Goal: Transaction & Acquisition: Purchase product/service

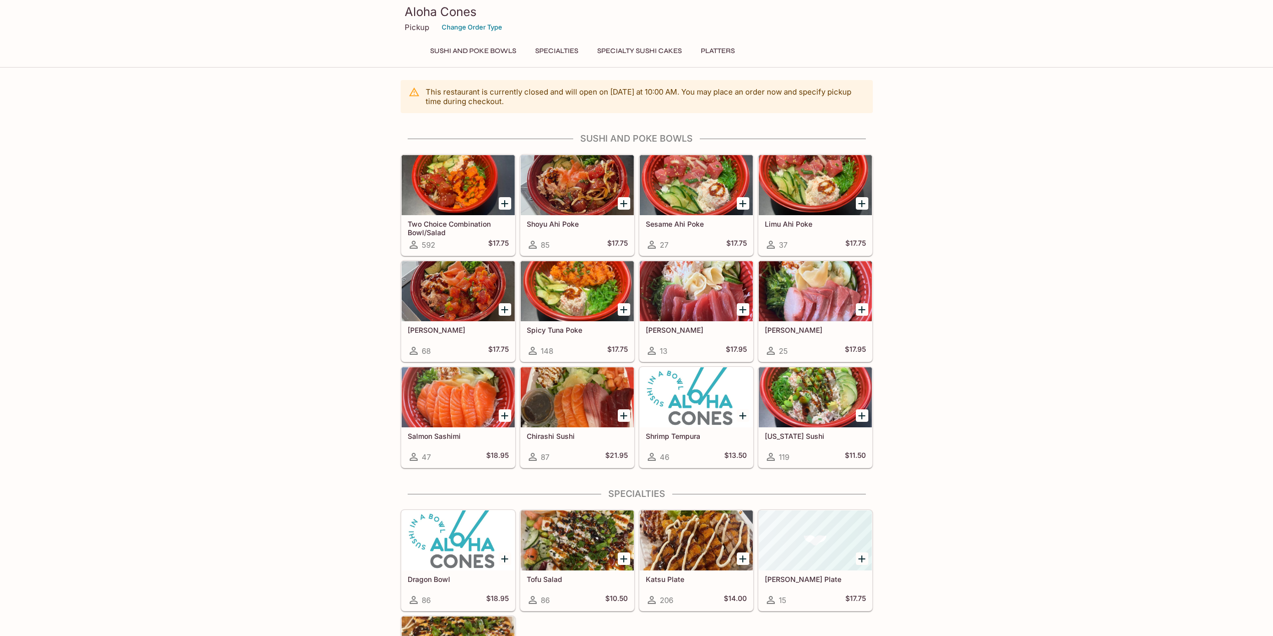
click at [502, 559] on icon "Add Dragon Bowl" at bounding box center [505, 559] width 12 height 12
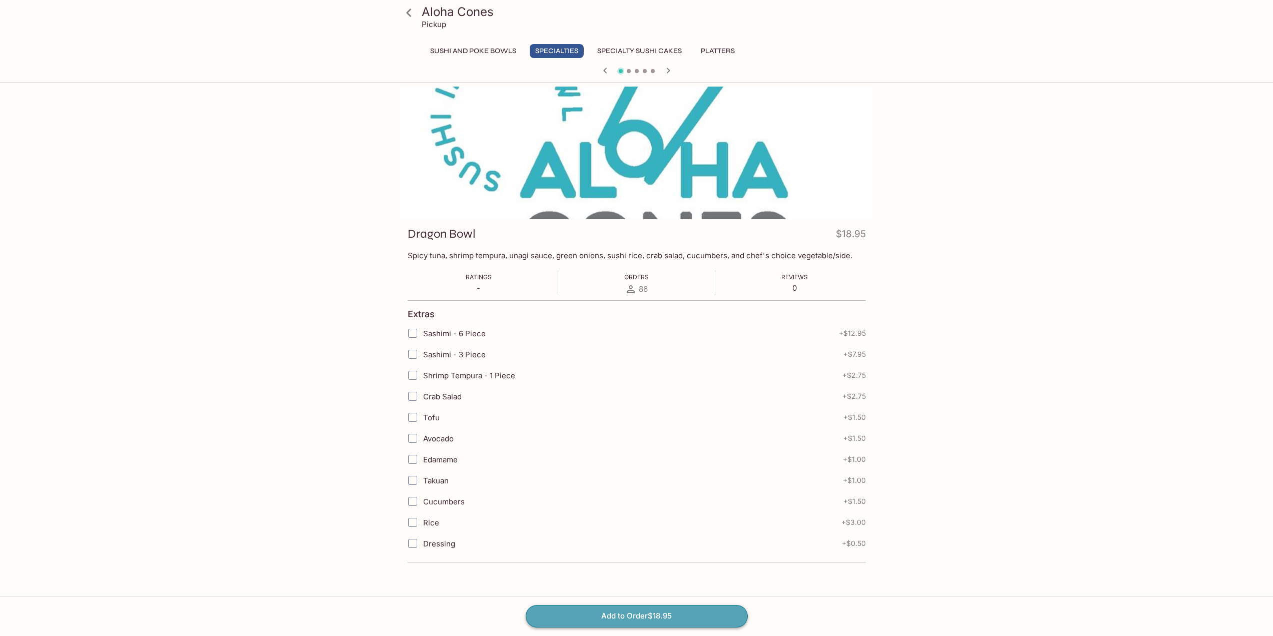
click at [635, 612] on button "Add to Order $18.95" at bounding box center [637, 616] width 222 height 22
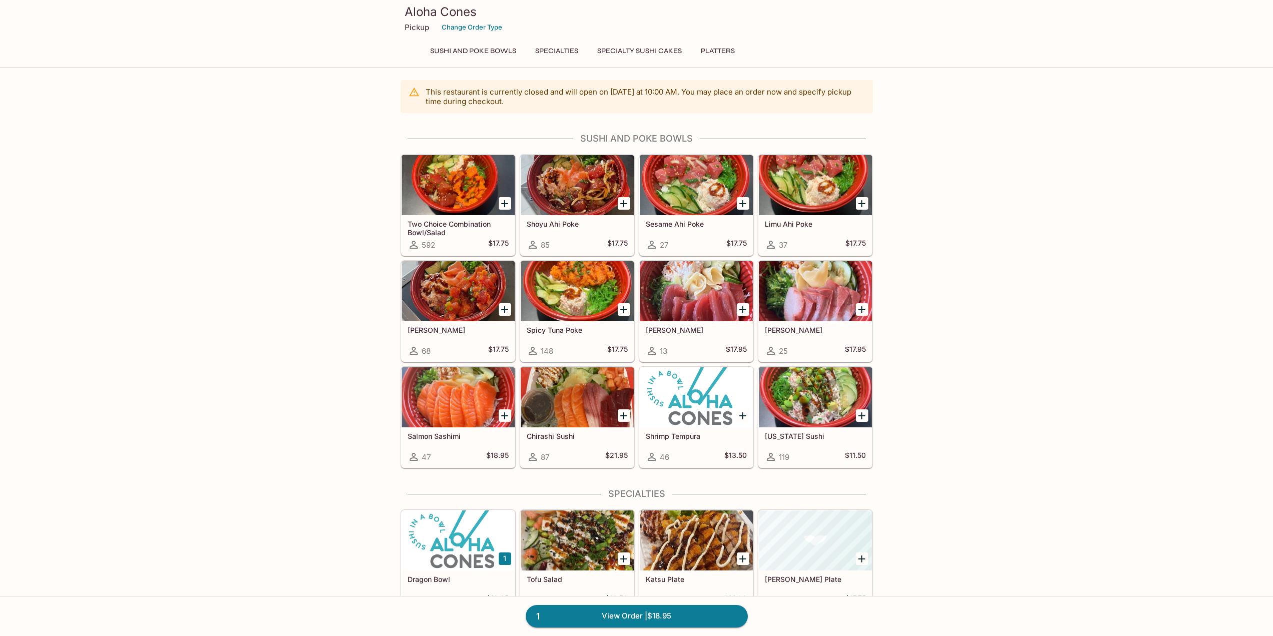
click at [504, 557] on button "1" at bounding box center [505, 558] width 13 height 13
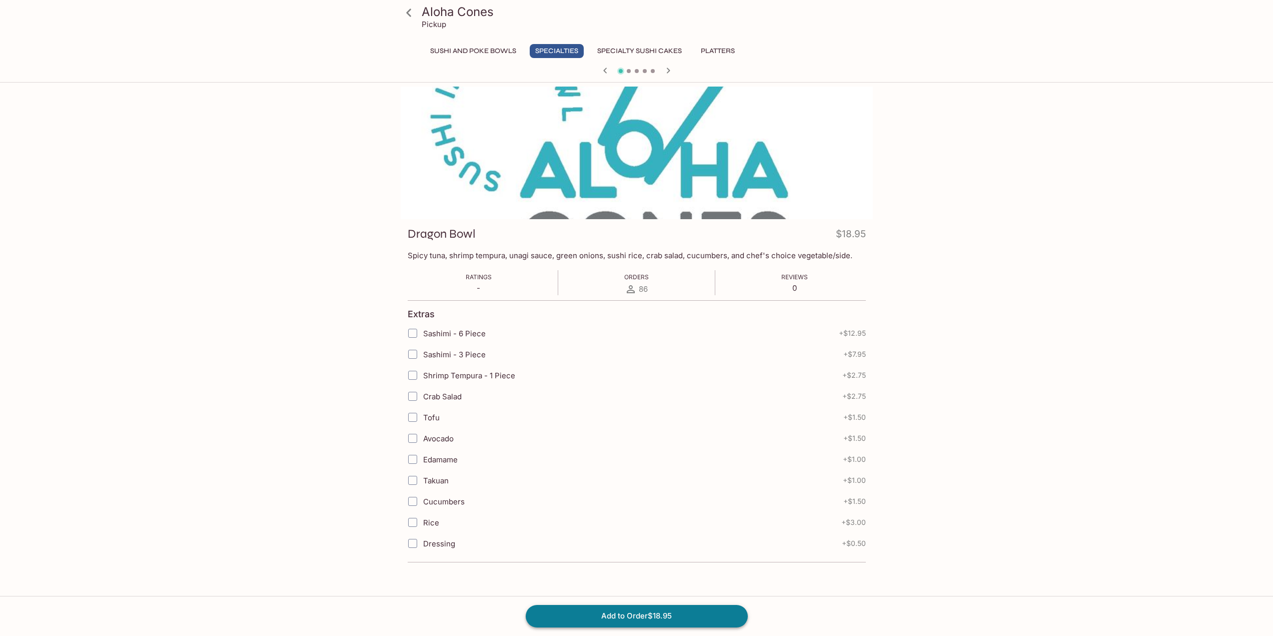
click at [601, 619] on button "Add to Order $18.95" at bounding box center [637, 616] width 222 height 22
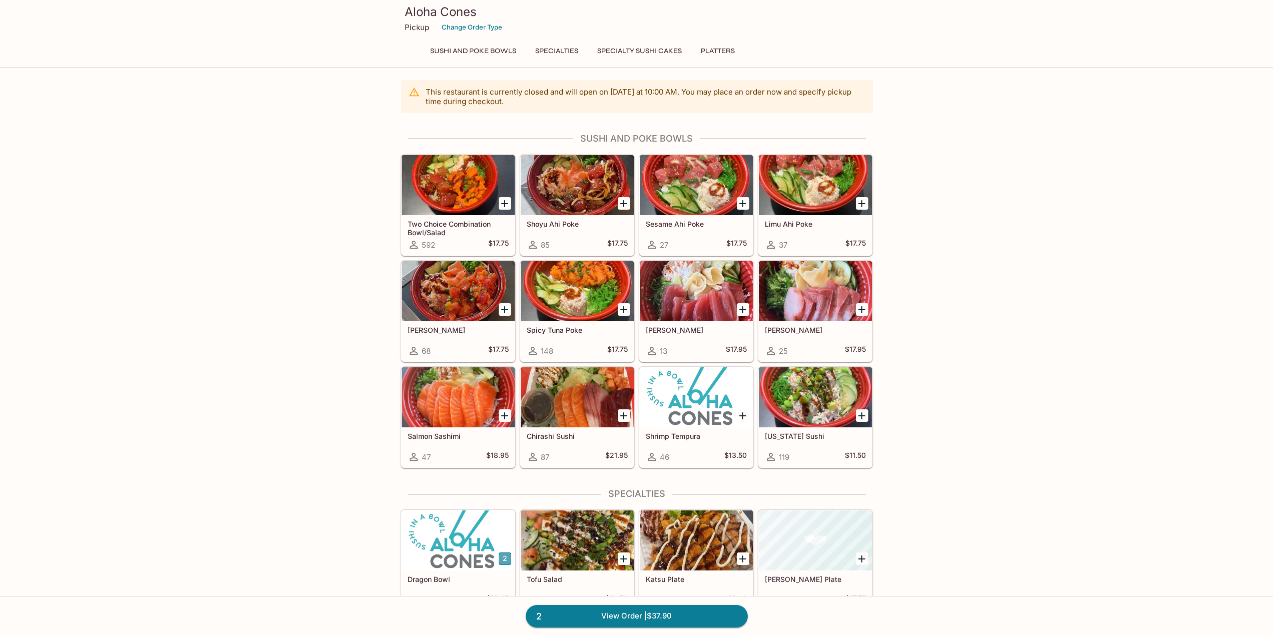
click at [505, 558] on button "2" at bounding box center [505, 558] width 13 height 13
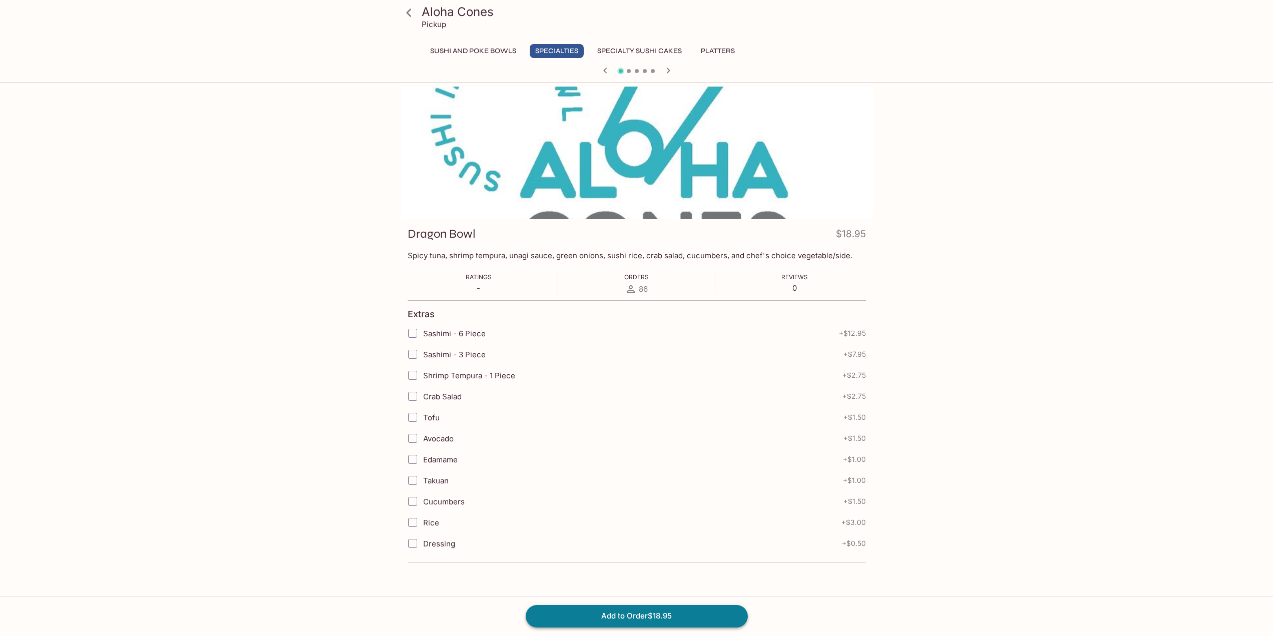
drag, startPoint x: 555, startPoint y: 612, endPoint x: 549, endPoint y: 612, distance: 6.0
click at [555, 613] on button "Add to Order $18.95" at bounding box center [637, 616] width 222 height 22
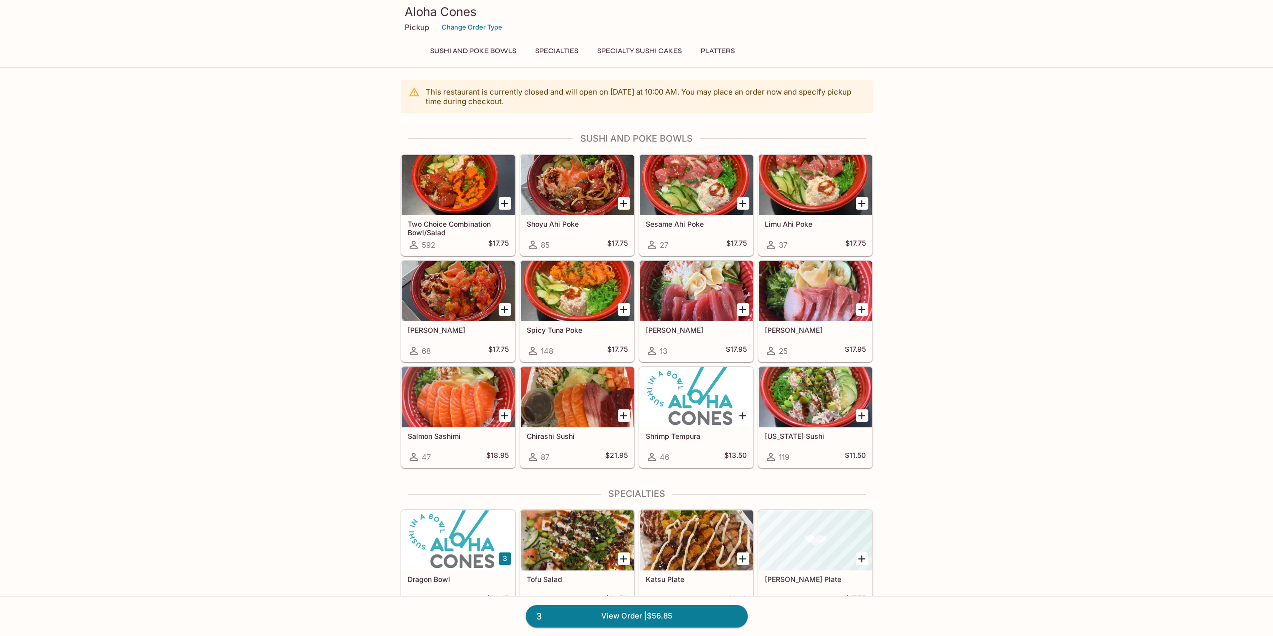
click at [501, 556] on button "3" at bounding box center [505, 558] width 13 height 13
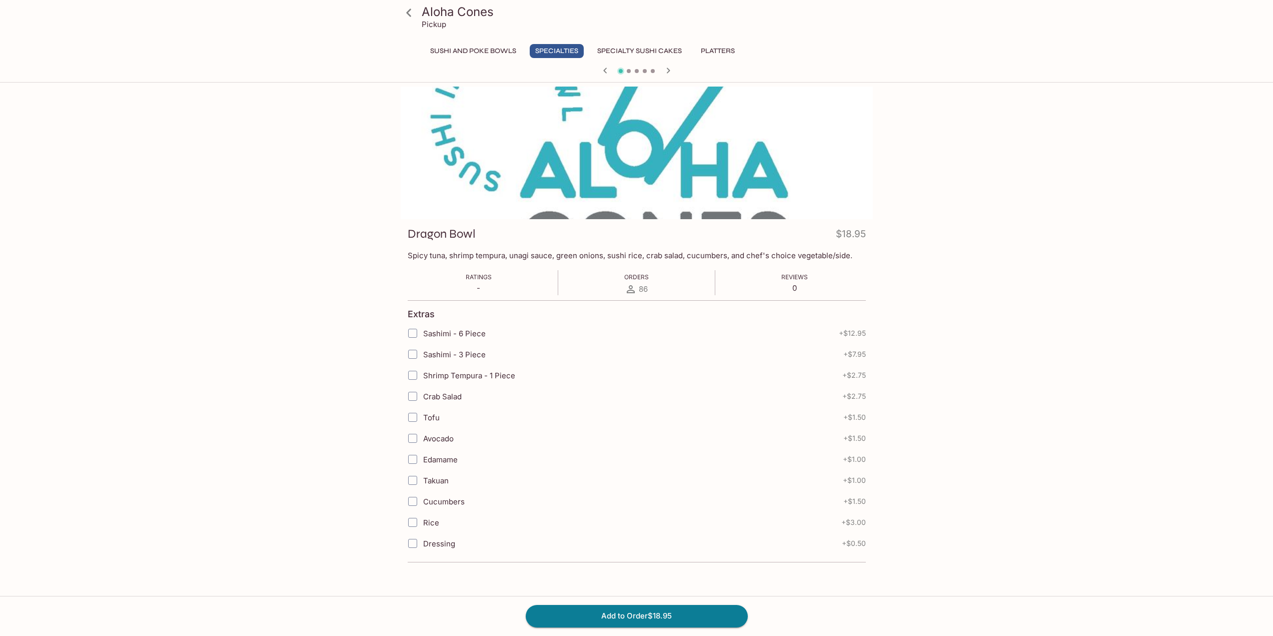
click at [547, 292] on div "Ratings - Orders 86 Reviews 0" at bounding box center [637, 282] width 458 height 25
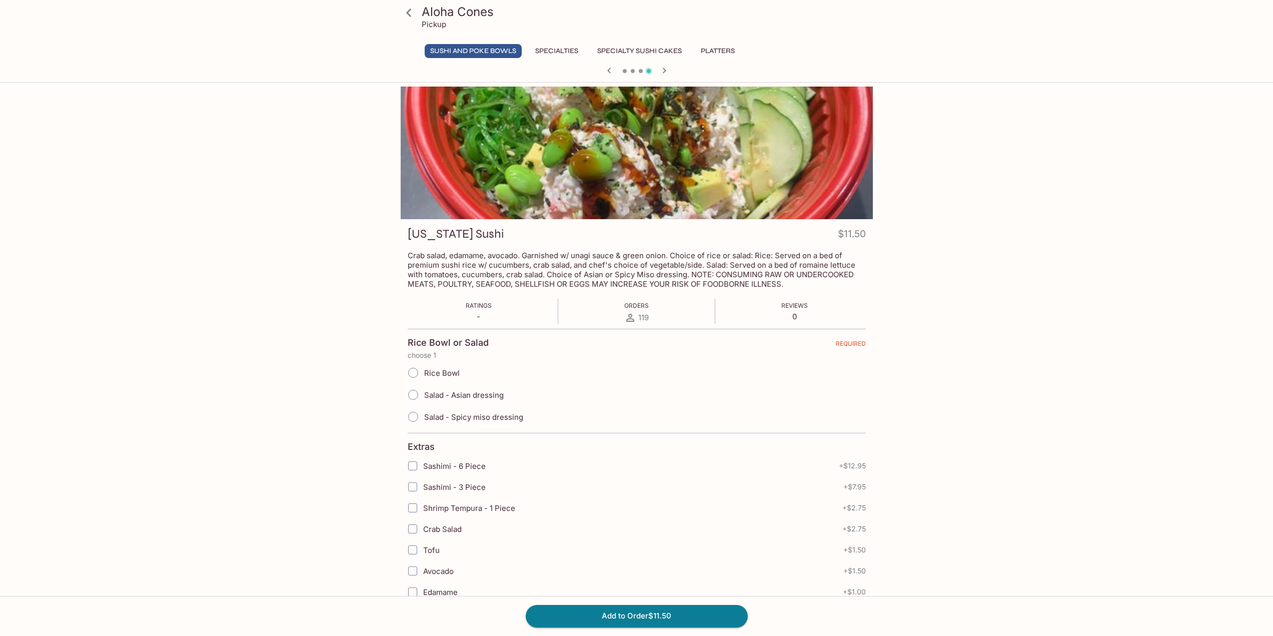
click at [663, 71] on icon "button" at bounding box center [664, 71] width 12 height 12
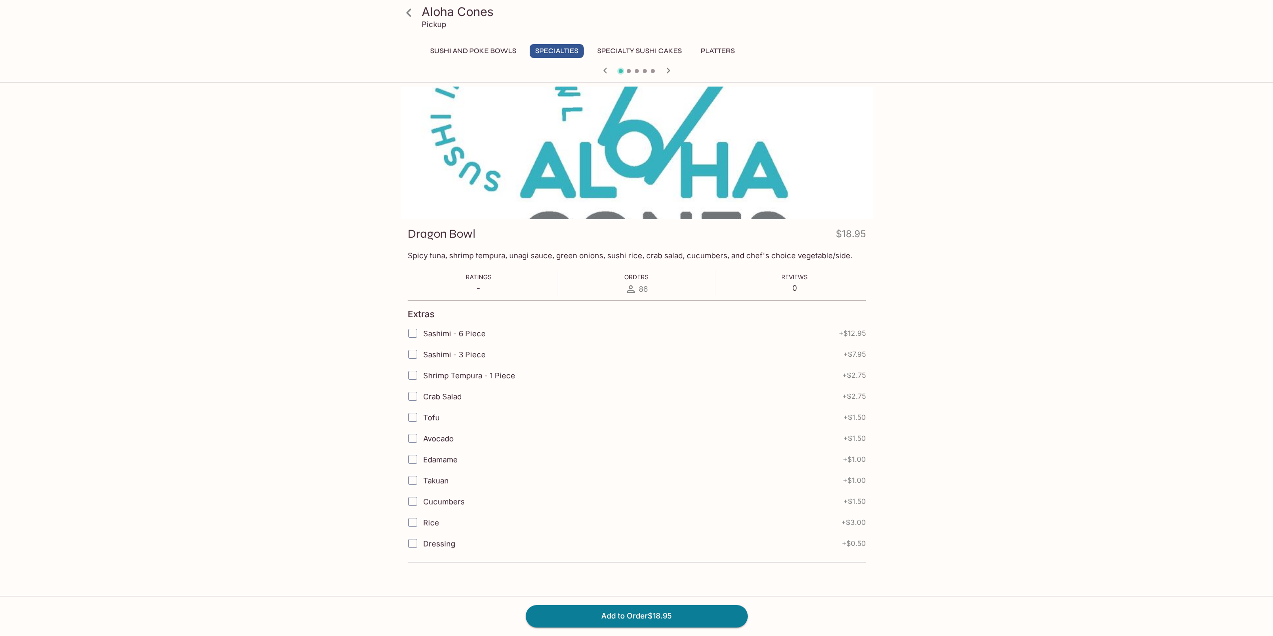
scroll to position [50, 0]
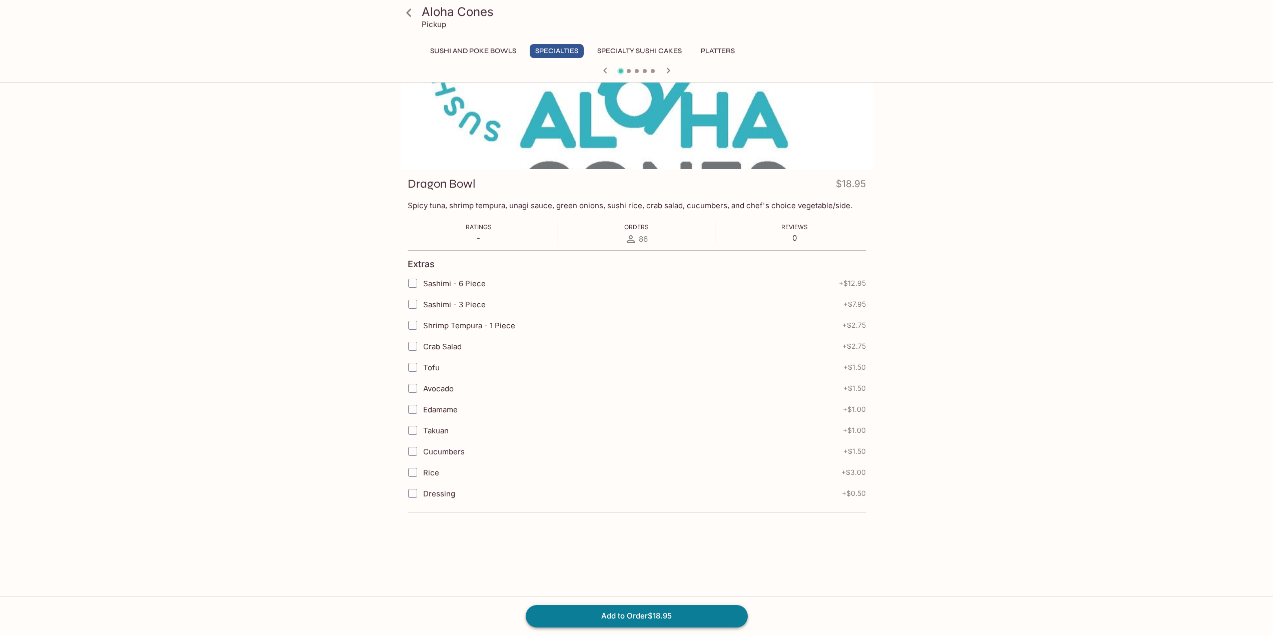
click at [623, 615] on button "Add to Order $18.95" at bounding box center [637, 616] width 222 height 22
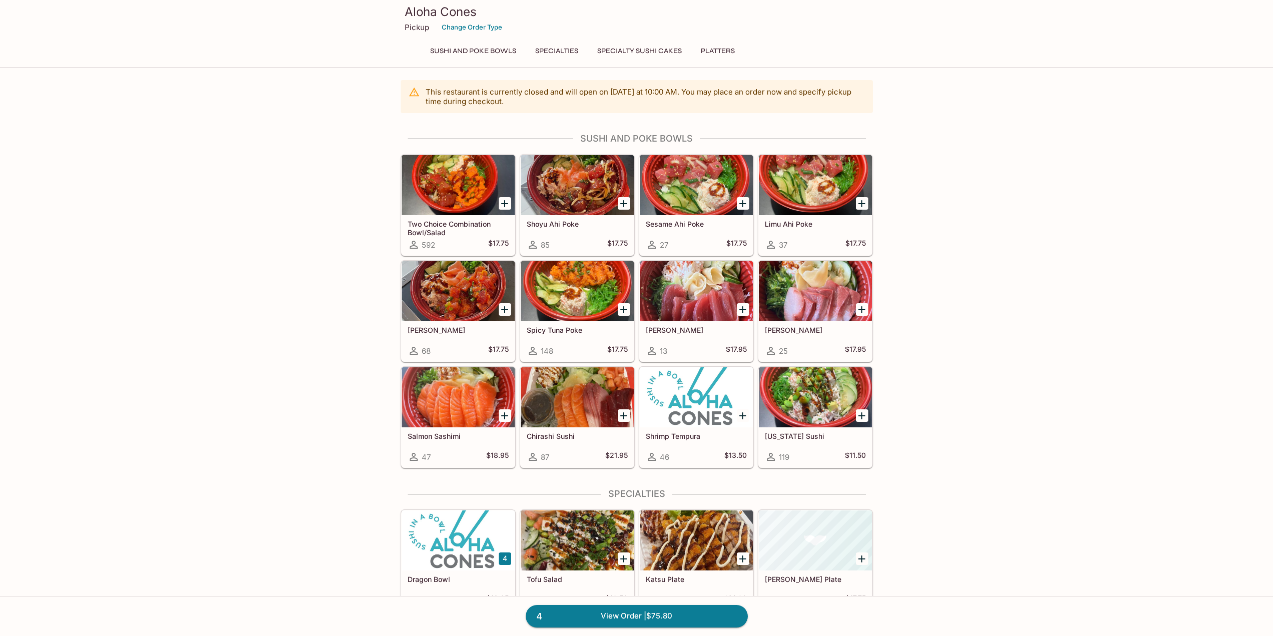
click at [484, 198] on div at bounding box center [458, 185] width 113 height 60
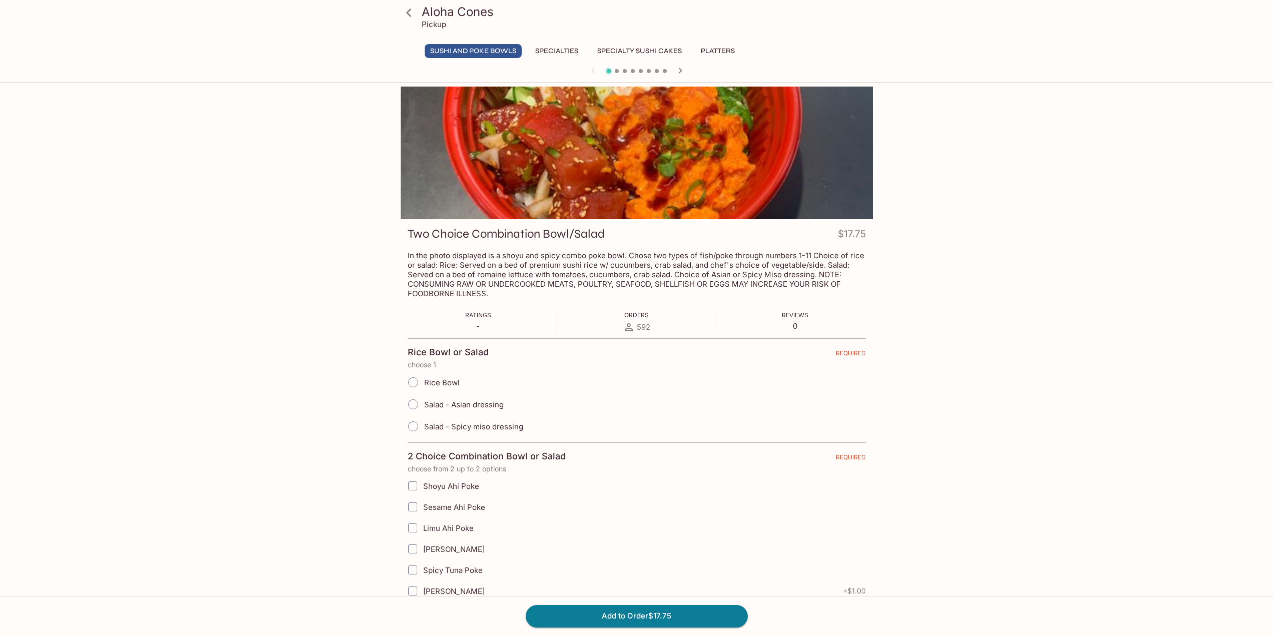
click at [413, 422] on input "Salad - Spicy miso dressing" at bounding box center [413, 426] width 21 height 21
radio input "true"
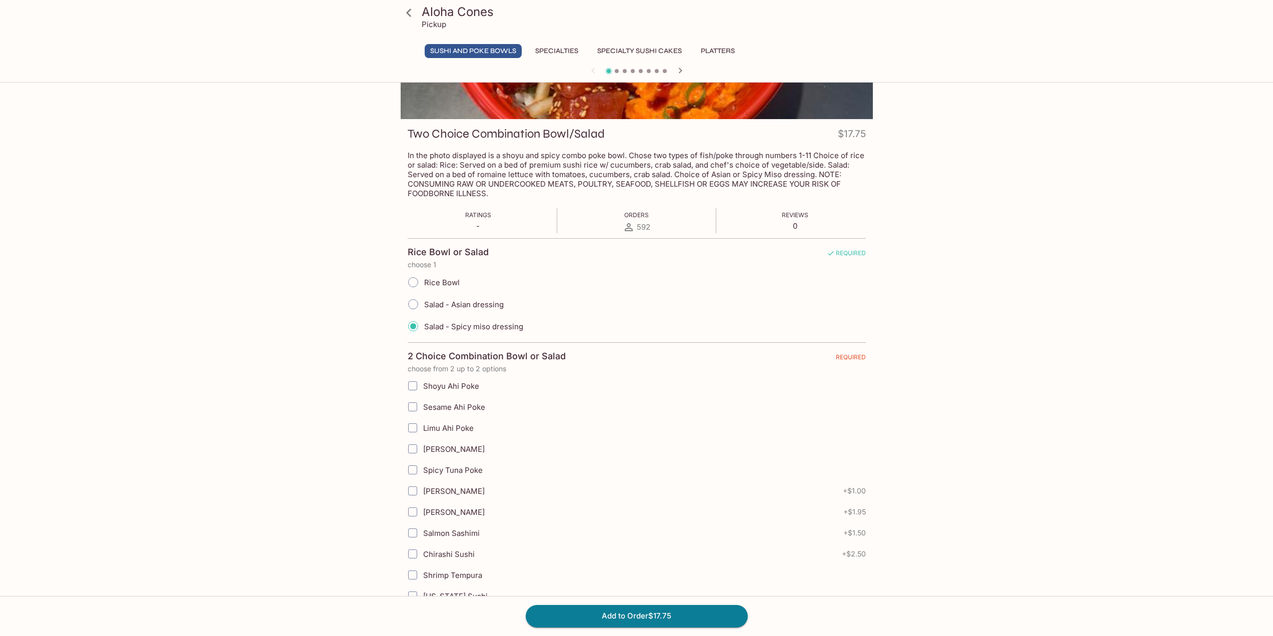
scroll to position [150, 0]
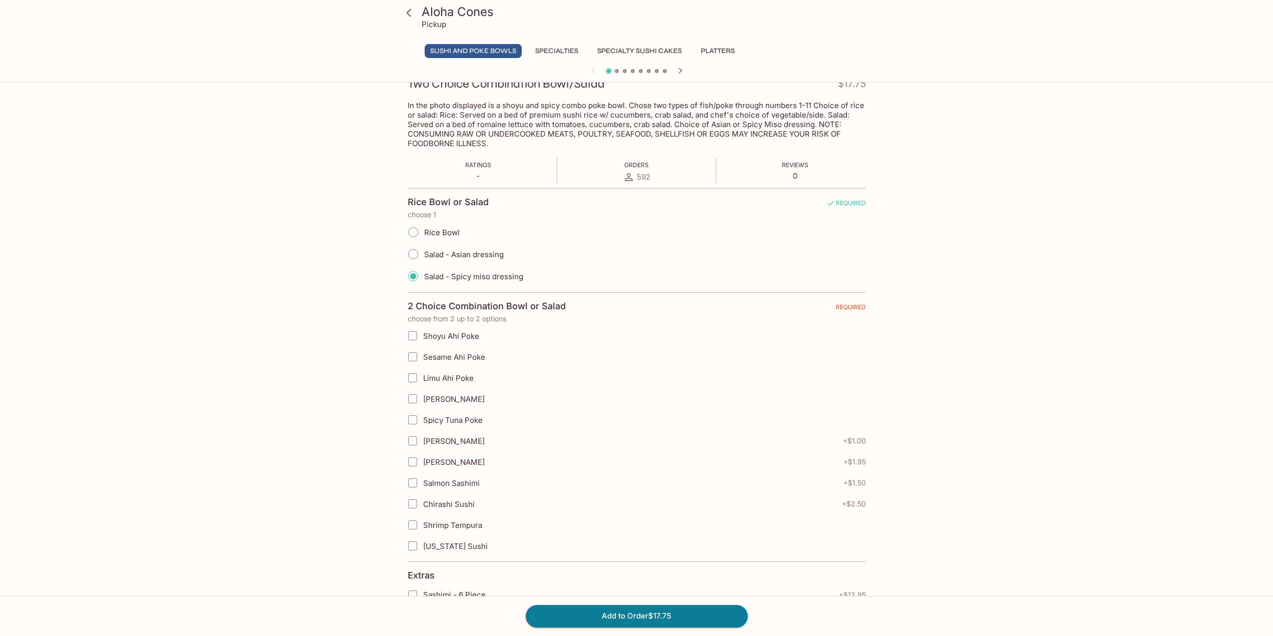
click at [414, 401] on input "[PERSON_NAME]" at bounding box center [413, 399] width 20 height 20
checkbox input "true"
click at [411, 422] on input "Spicy Tuna Poke" at bounding box center [413, 420] width 20 height 20
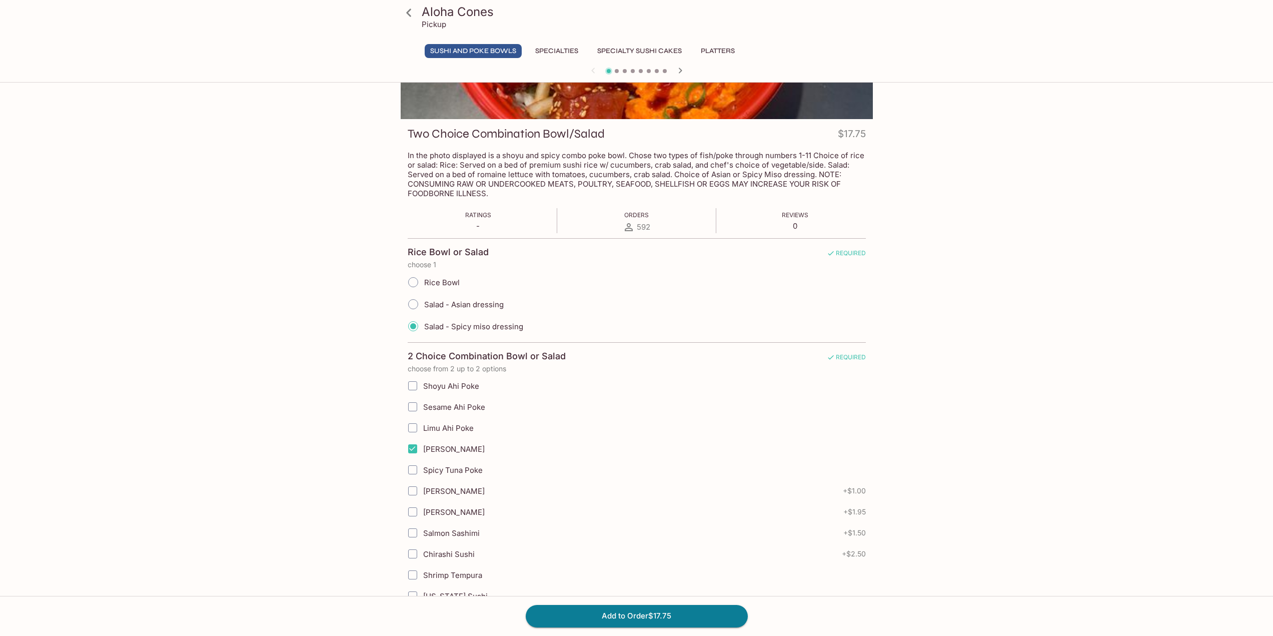
click at [409, 470] on input "Spicy Tuna Poke" at bounding box center [413, 470] width 20 height 20
click at [407, 468] on input "Spicy Tuna Poke" at bounding box center [413, 470] width 20 height 20
click at [413, 469] on input "Spicy Tuna Poke" at bounding box center [413, 470] width 20 height 20
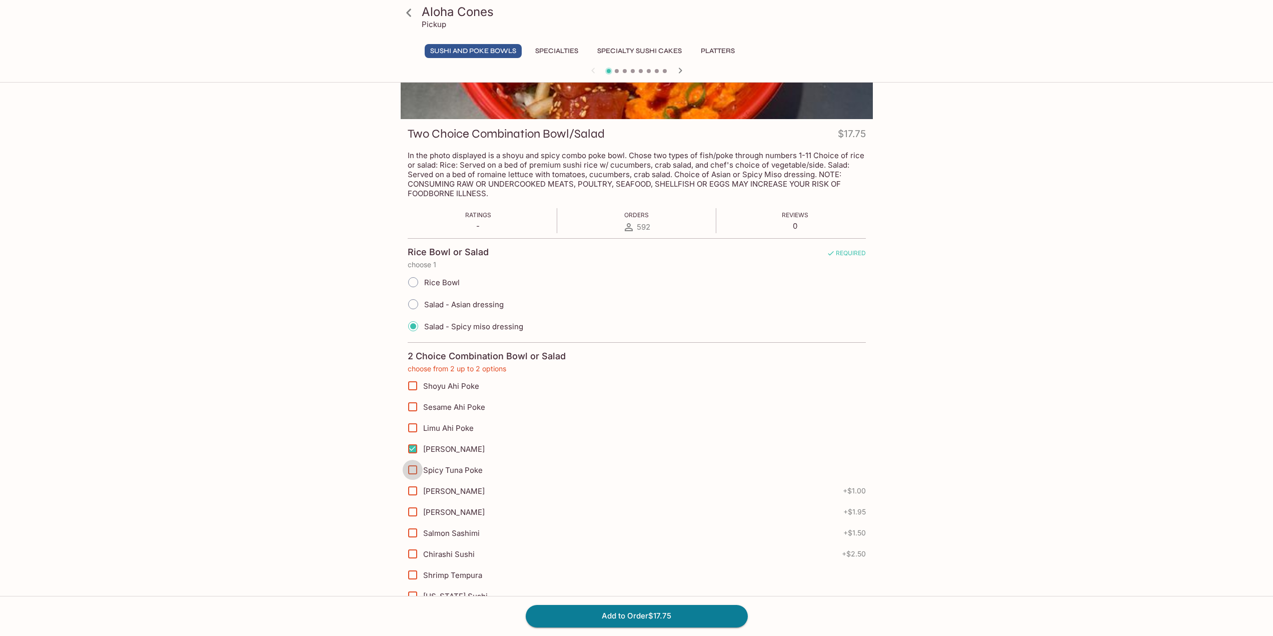
checkbox input "true"
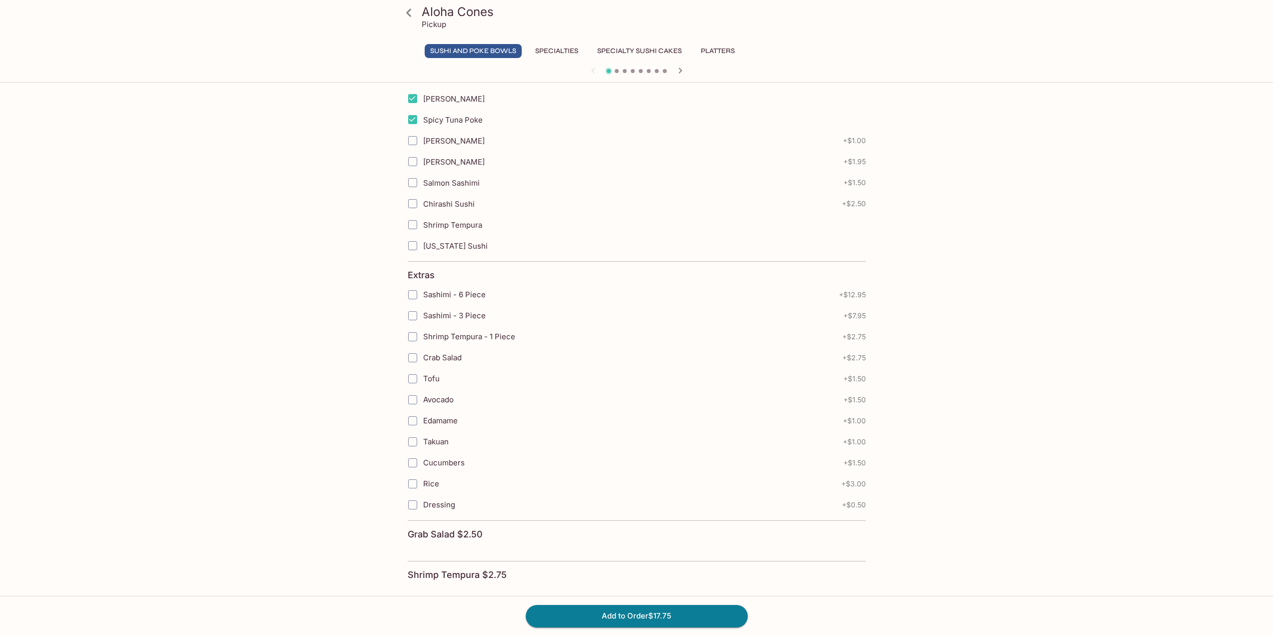
scroll to position [474, 0]
click at [613, 611] on button "Add to Order $17.75" at bounding box center [637, 616] width 222 height 22
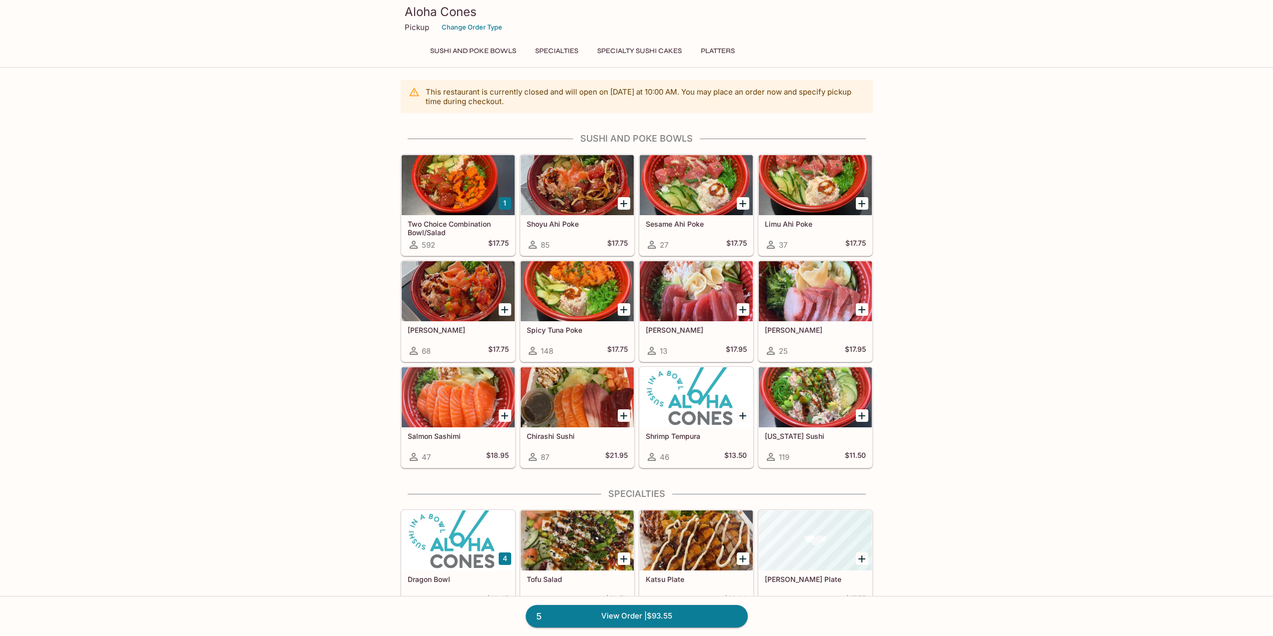
click at [462, 190] on div at bounding box center [458, 185] width 113 height 60
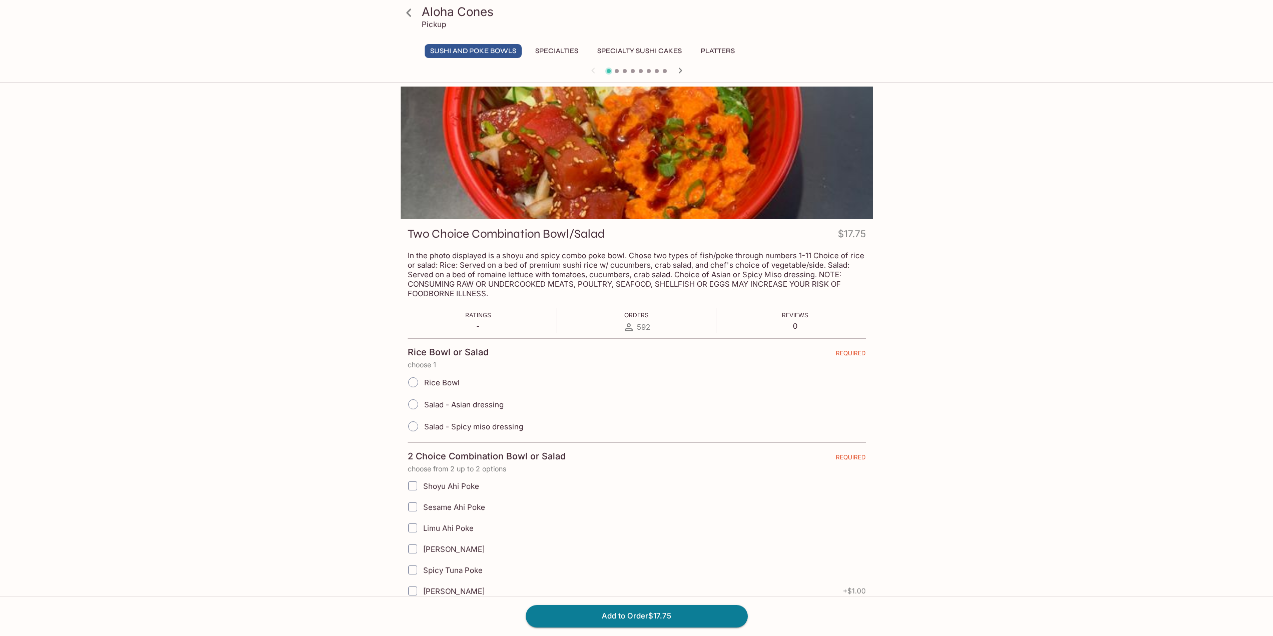
click at [413, 427] on input "Salad - Spicy miso dressing" at bounding box center [413, 426] width 21 height 21
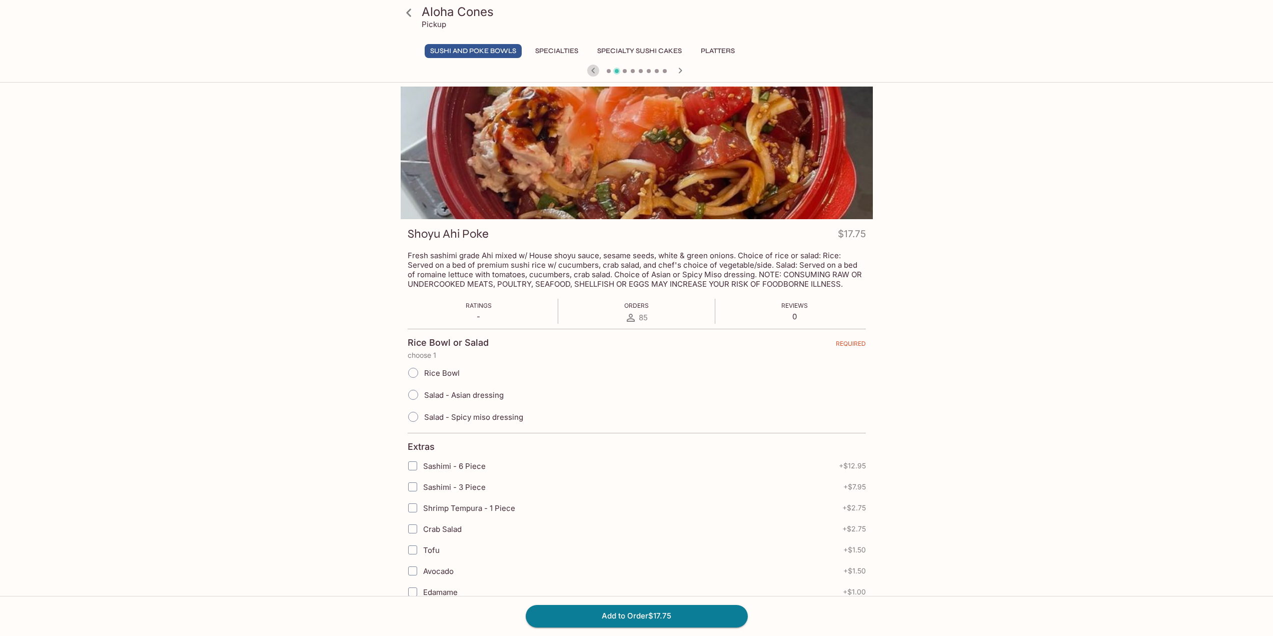
click at [594, 73] on icon "button" at bounding box center [593, 71] width 4 height 6
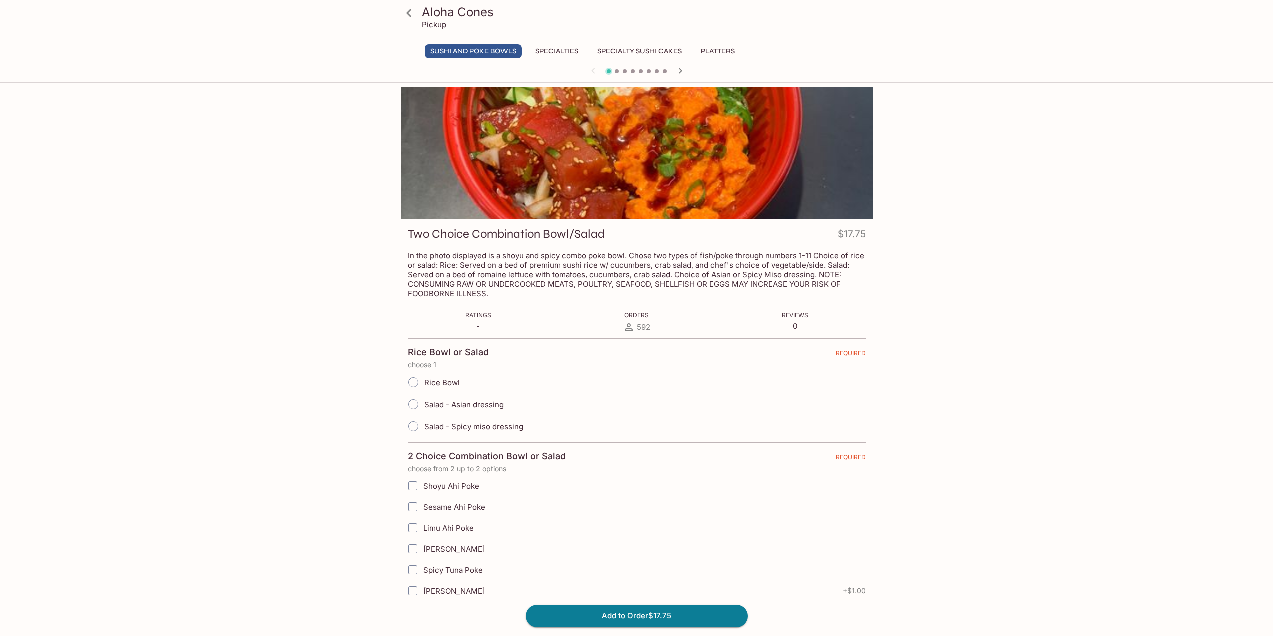
click at [416, 425] on input "Salad - Spicy miso dressing" at bounding box center [413, 426] width 21 height 21
radio input "true"
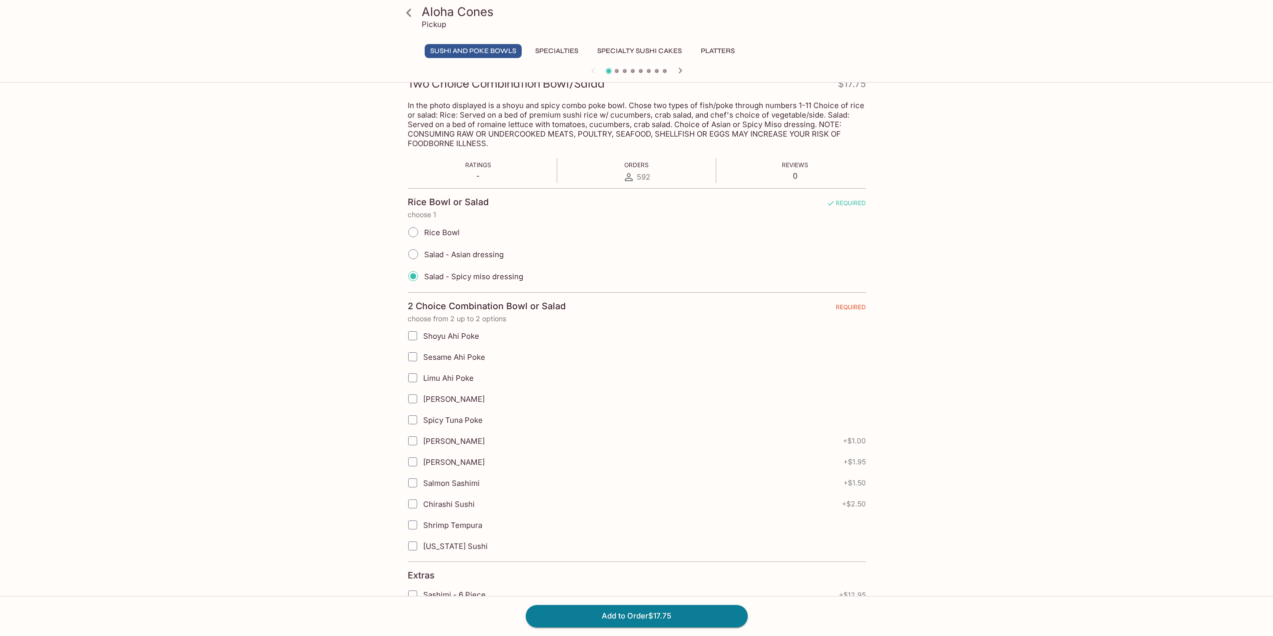
click at [412, 422] on input "Spicy Tuna Poke" at bounding box center [413, 420] width 20 height 20
click at [414, 424] on input "Spicy Tuna Poke" at bounding box center [413, 420] width 20 height 20
checkbox input "false"
click at [411, 444] on input "[PERSON_NAME]" at bounding box center [413, 441] width 20 height 20
checkbox input "true"
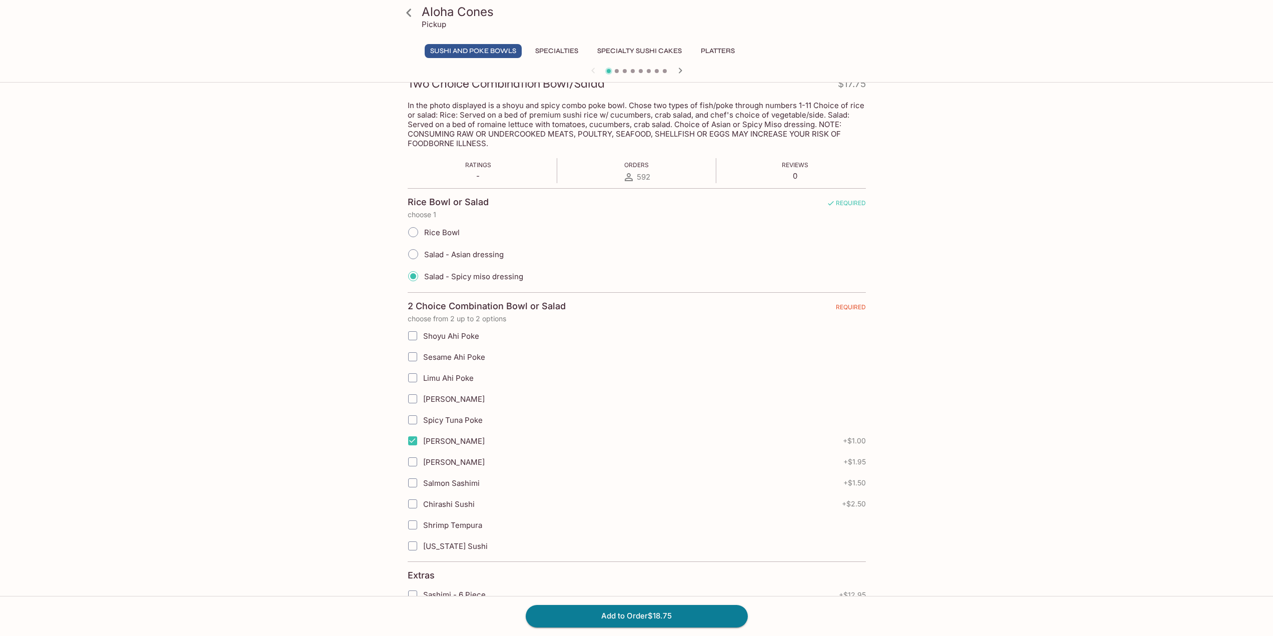
click at [412, 463] on input "[PERSON_NAME]" at bounding box center [413, 462] width 20 height 20
checkbox input "true"
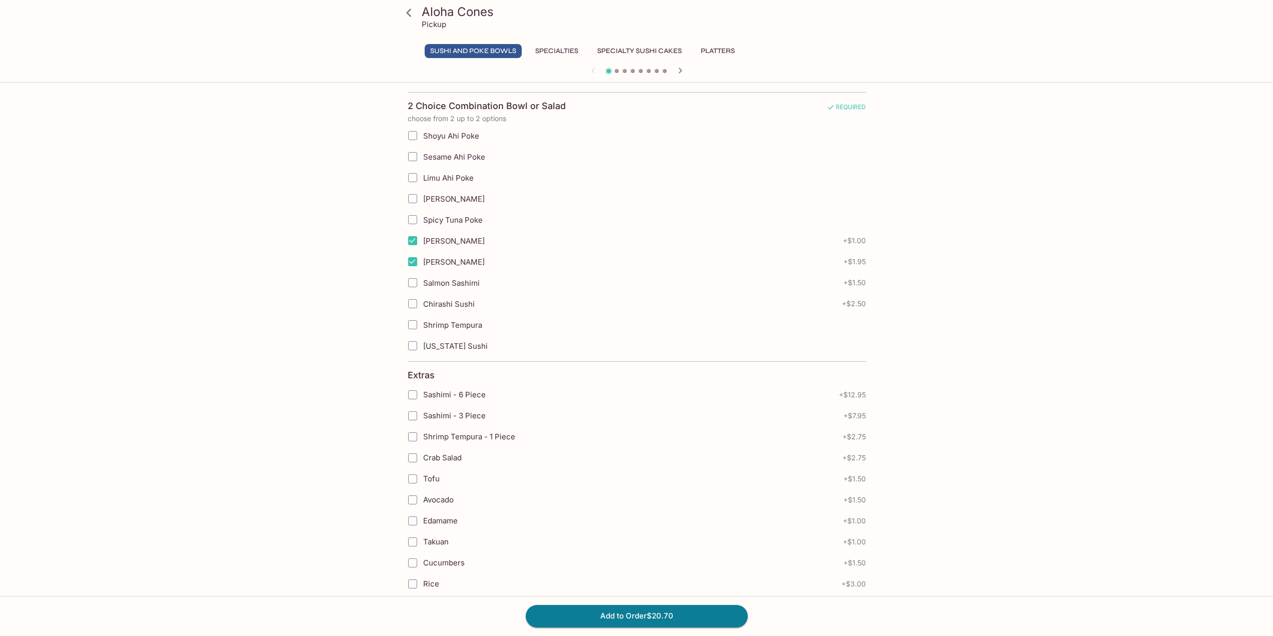
scroll to position [474, 0]
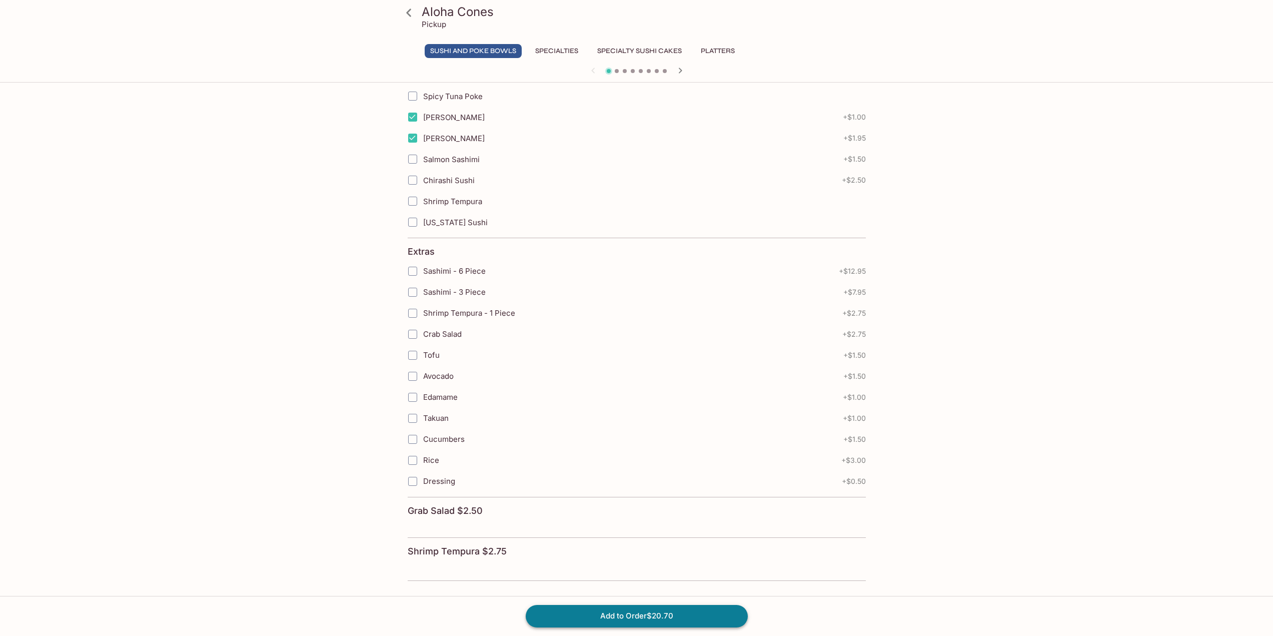
click at [608, 617] on button "Add to Order $20.70" at bounding box center [637, 616] width 222 height 22
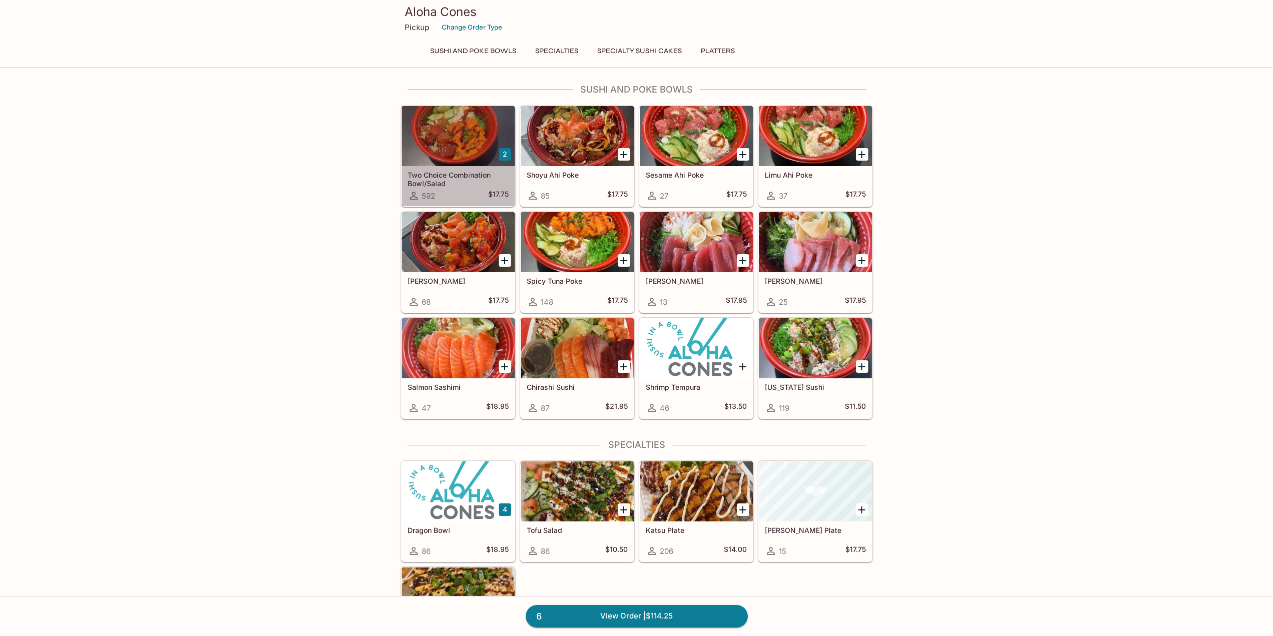
click at [463, 153] on div at bounding box center [458, 136] width 113 height 60
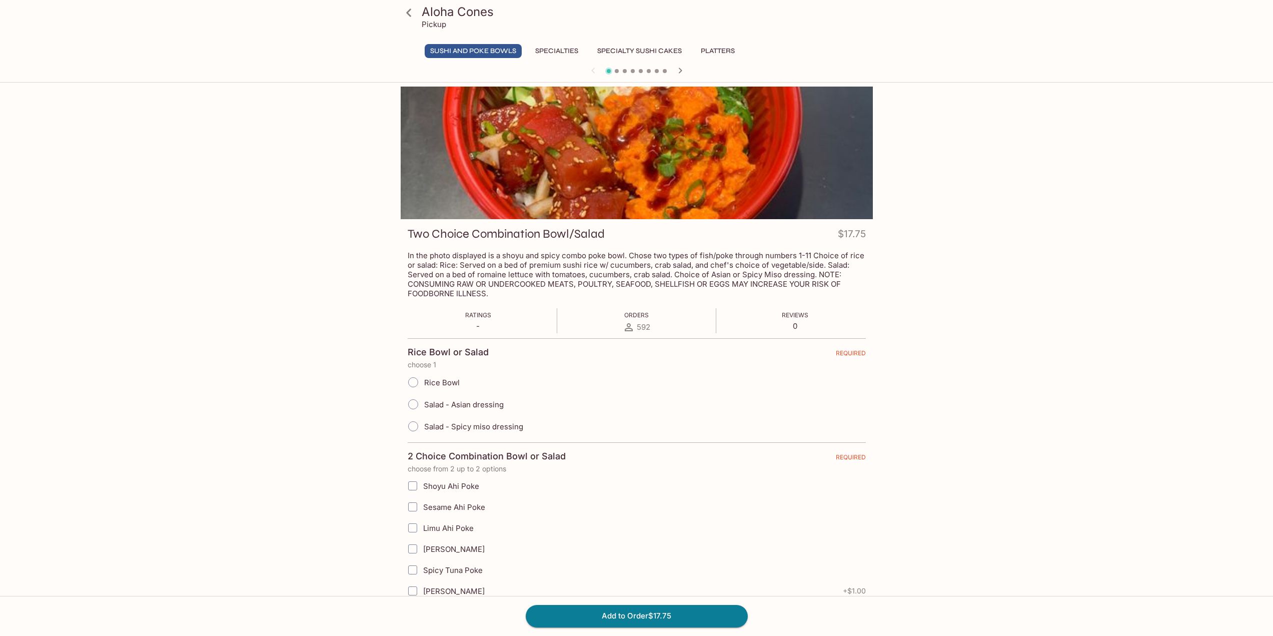
click at [415, 407] on input "Salad - Asian dressing" at bounding box center [413, 404] width 21 height 21
click at [413, 403] on input "Salad - Asian dressing" at bounding box center [413, 404] width 21 height 21
radio input "true"
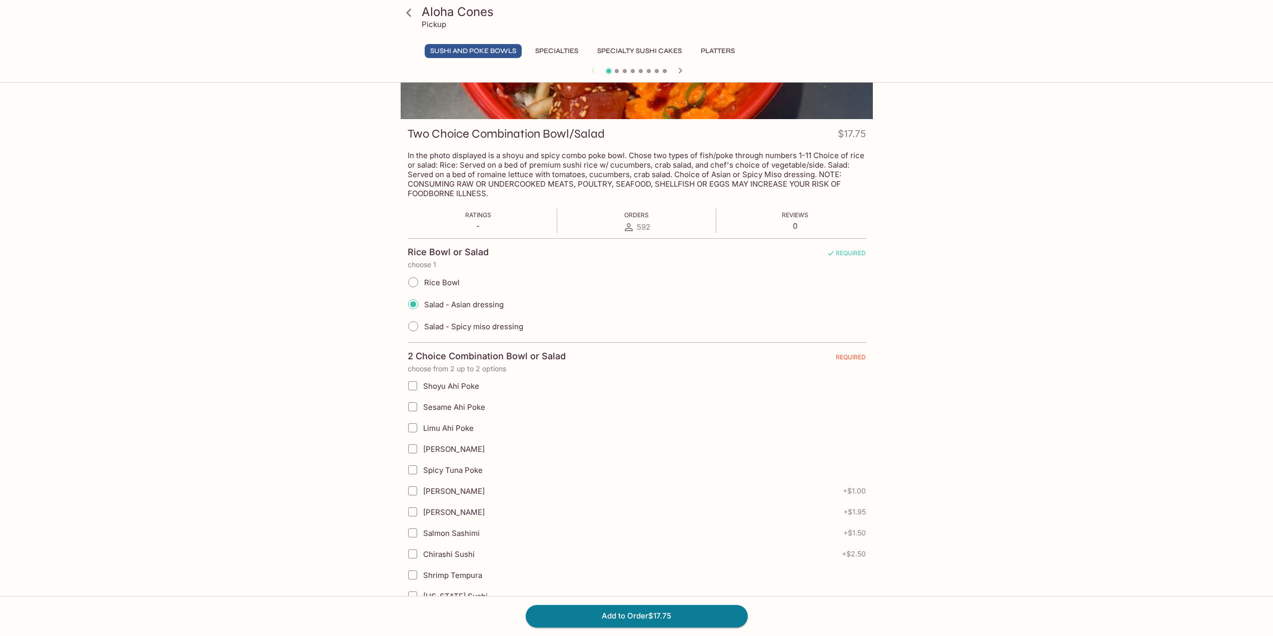
scroll to position [200, 0]
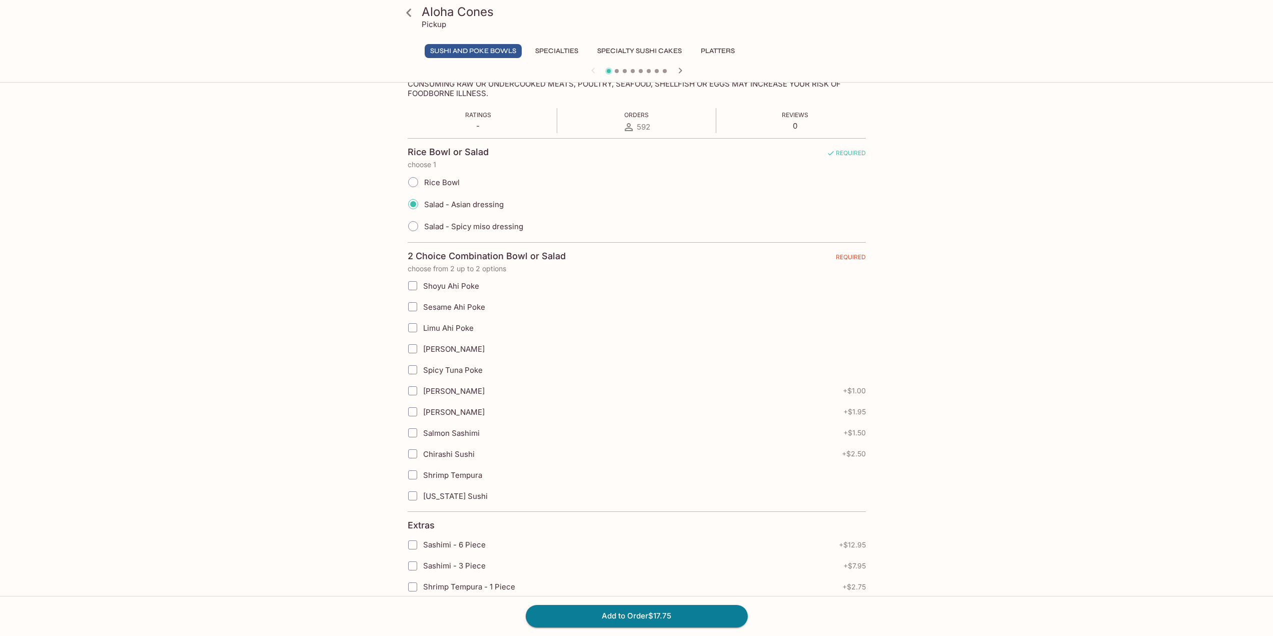
click at [414, 453] on input "Chirashi Sushi" at bounding box center [413, 454] width 20 height 20
checkbox input "true"
click at [417, 355] on input "[PERSON_NAME]" at bounding box center [413, 349] width 20 height 20
checkbox input "true"
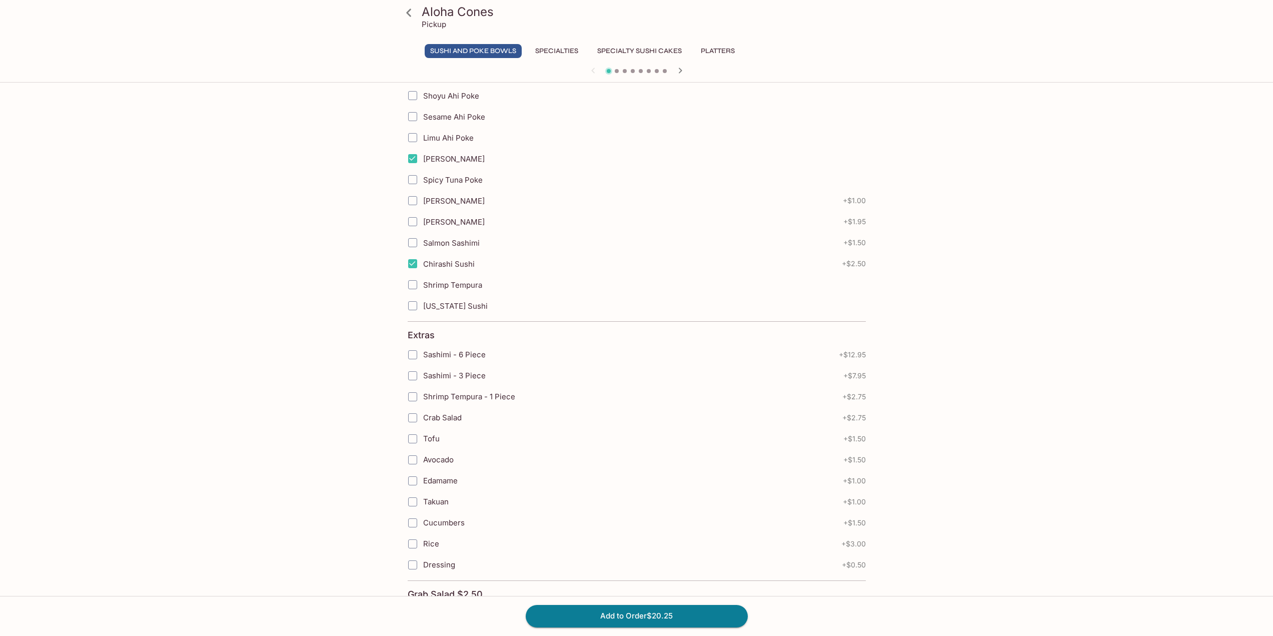
scroll to position [590, 0]
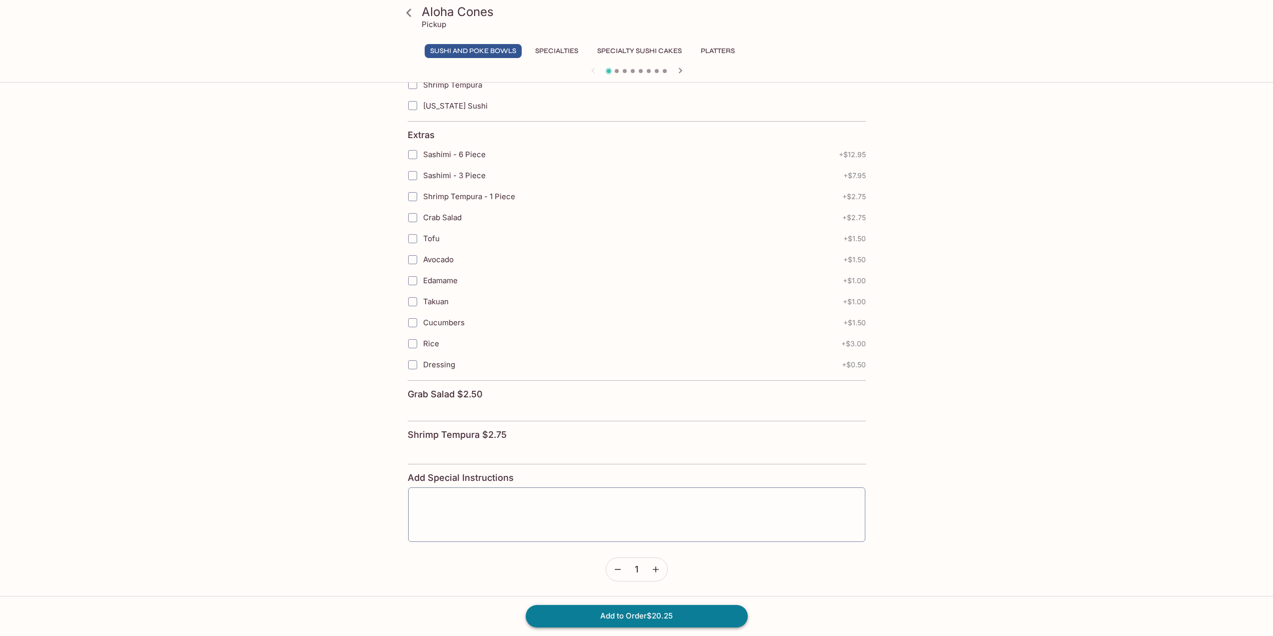
click at [591, 614] on button "Add to Order $20.25" at bounding box center [637, 616] width 222 height 22
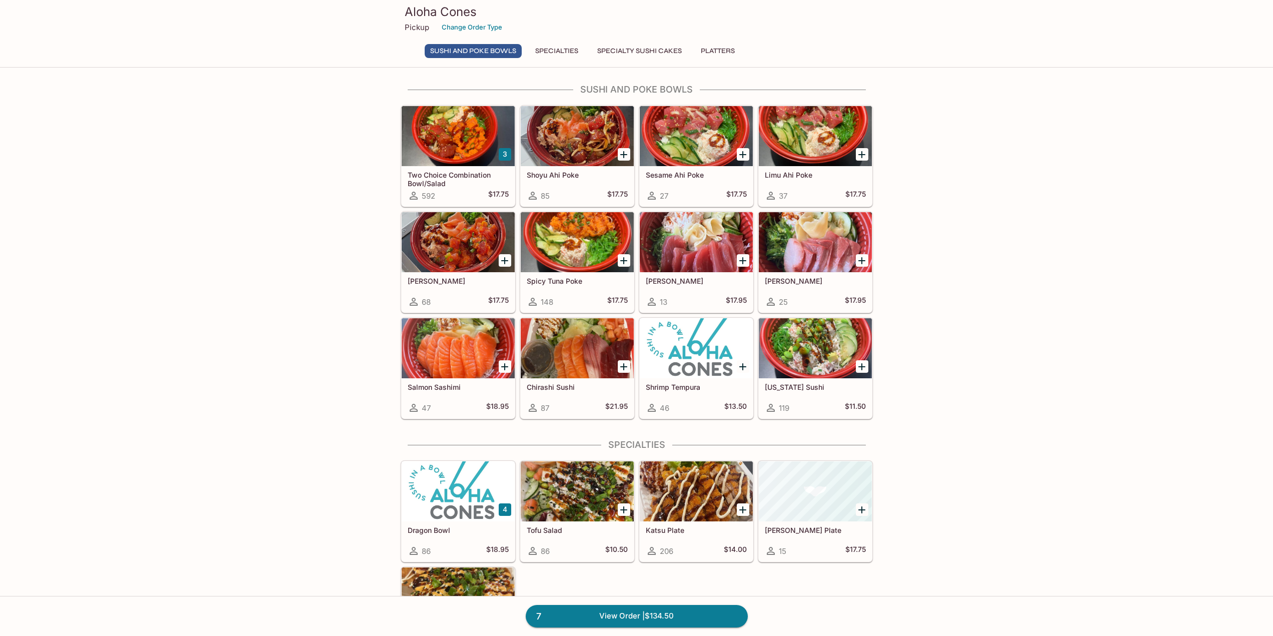
click at [461, 178] on h5 "Two Choice Combination Bowl/Salad" at bounding box center [458, 179] width 101 height 17
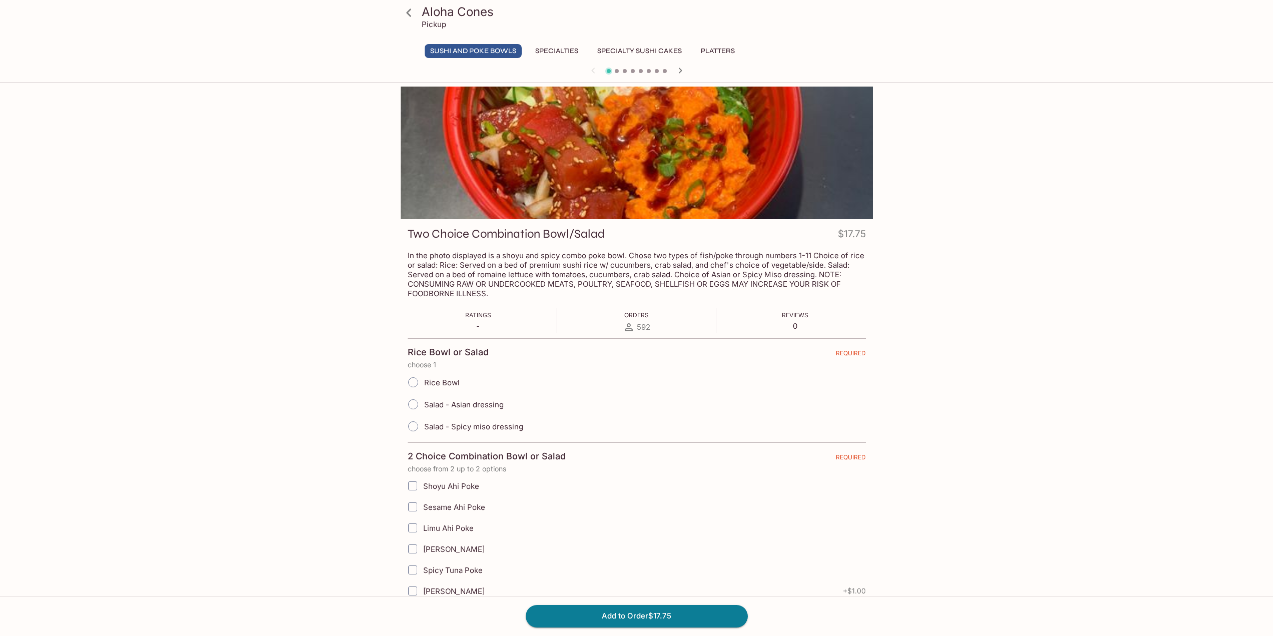
click at [417, 427] on input "Salad - Spicy miso dressing" at bounding box center [413, 426] width 21 height 21
radio input "true"
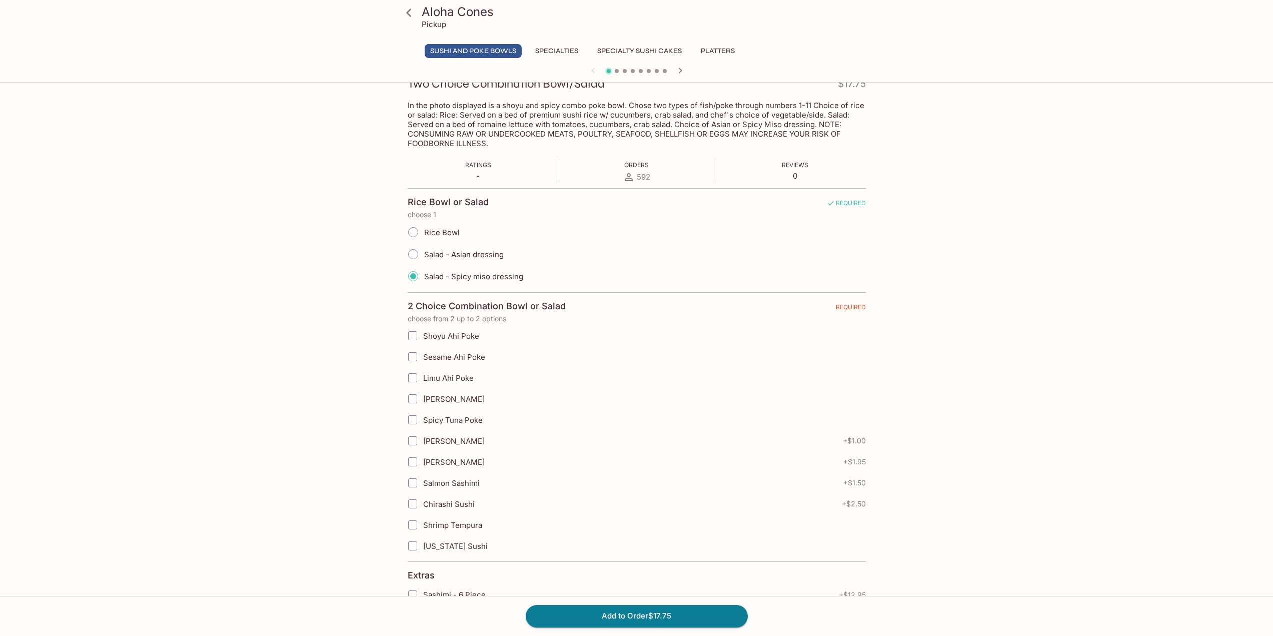
scroll to position [200, 0]
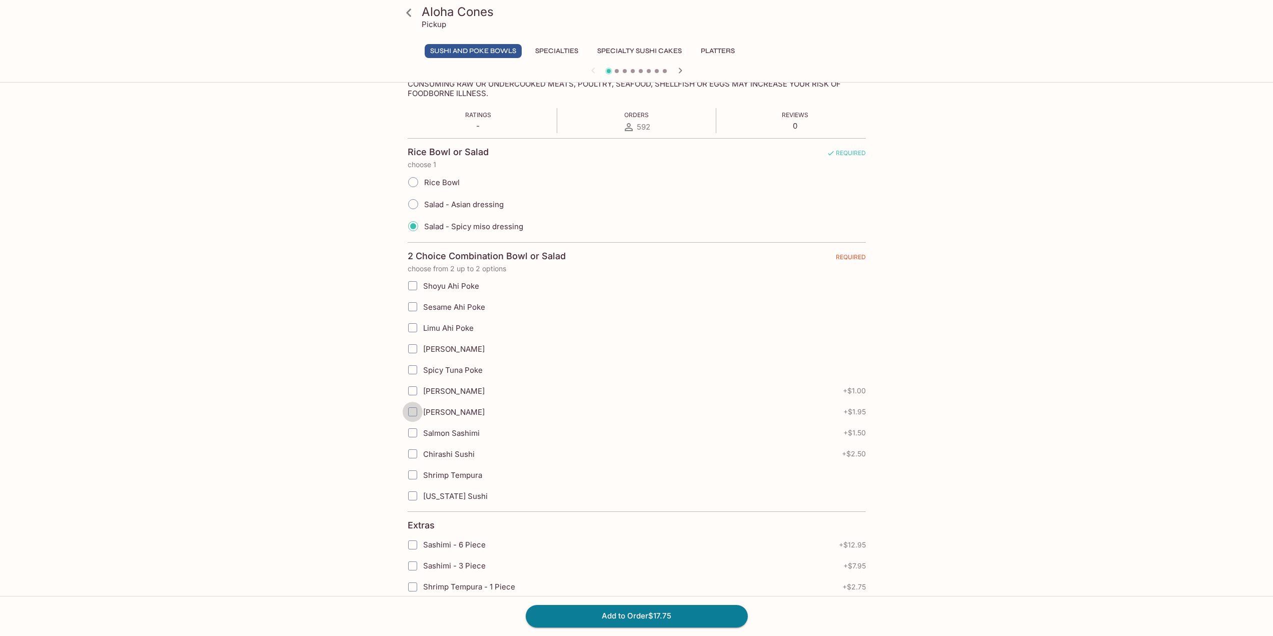
click at [416, 415] on input "[PERSON_NAME]" at bounding box center [413, 412] width 20 height 20
click at [414, 353] on input "[PERSON_NAME]" at bounding box center [413, 349] width 20 height 20
checkbox input "true"
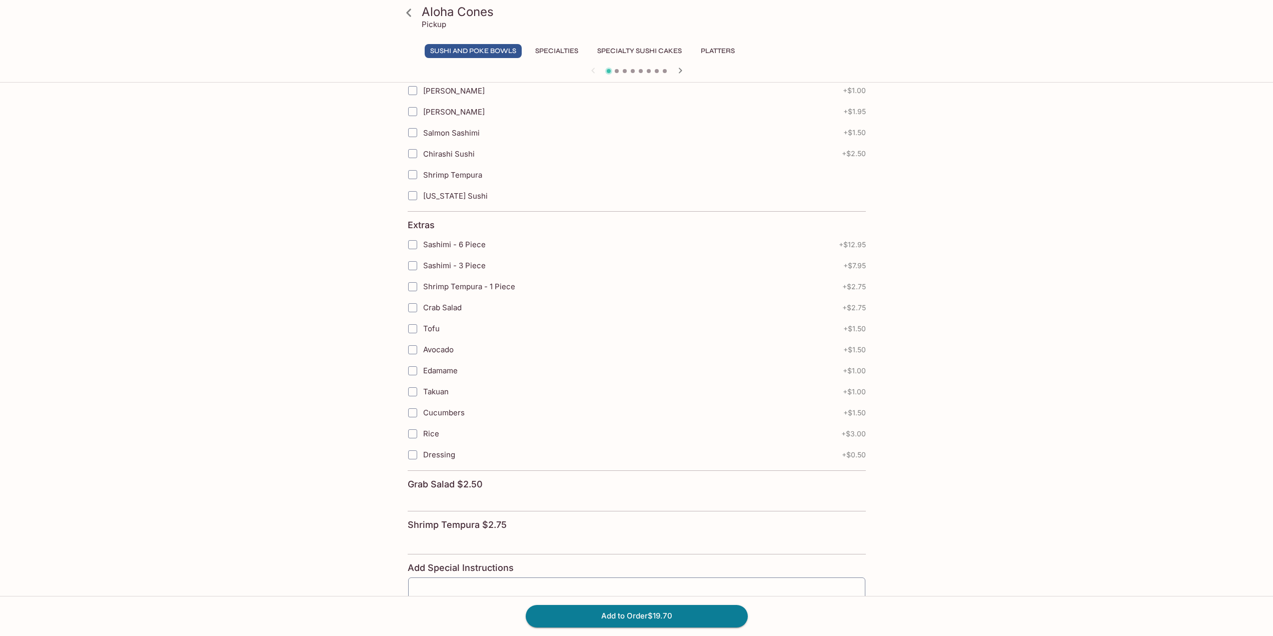
scroll to position [590, 0]
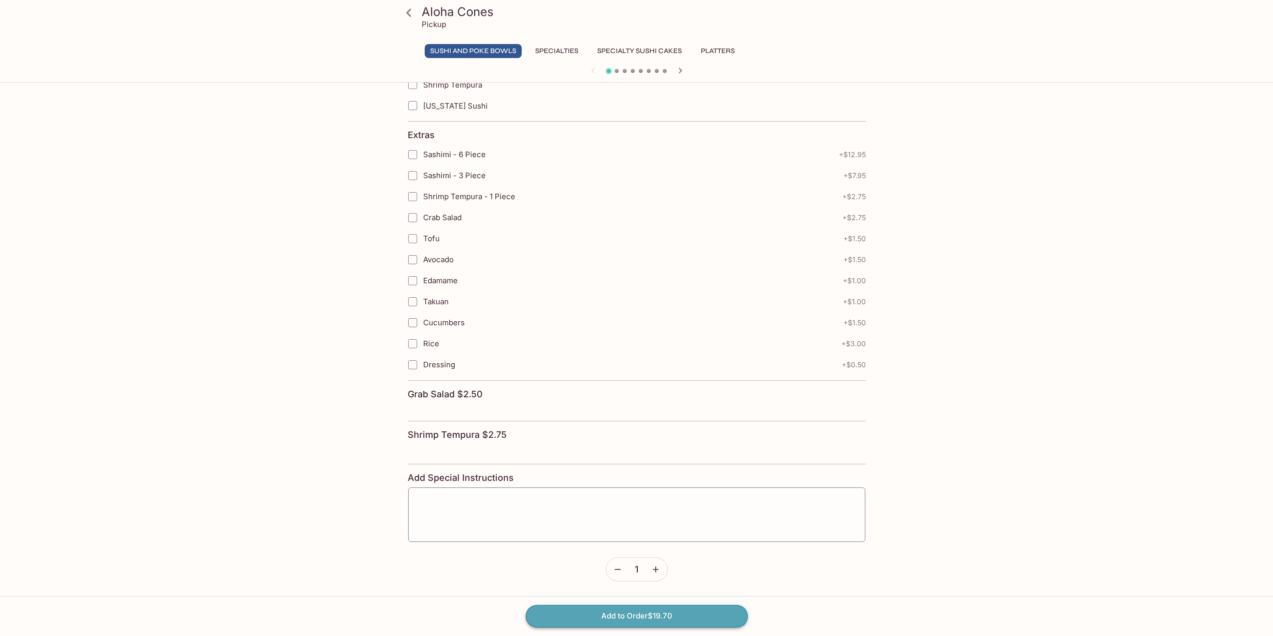
click at [618, 620] on button "Add to Order $19.70" at bounding box center [637, 616] width 222 height 22
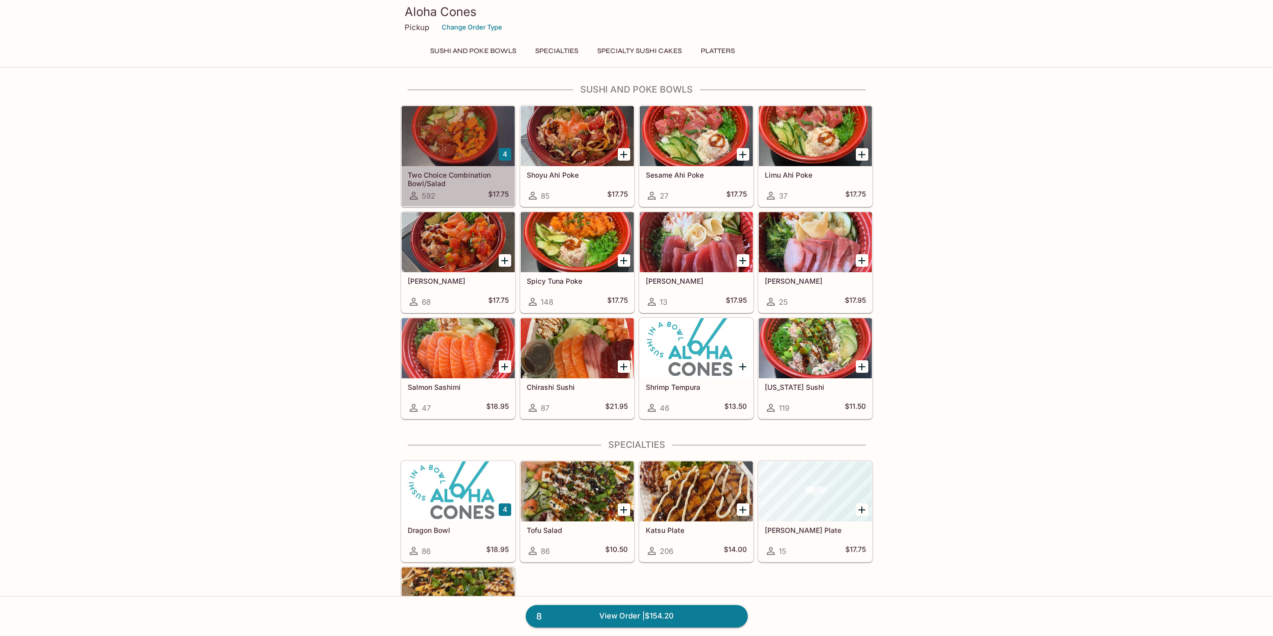
click at [441, 151] on div at bounding box center [458, 136] width 113 height 60
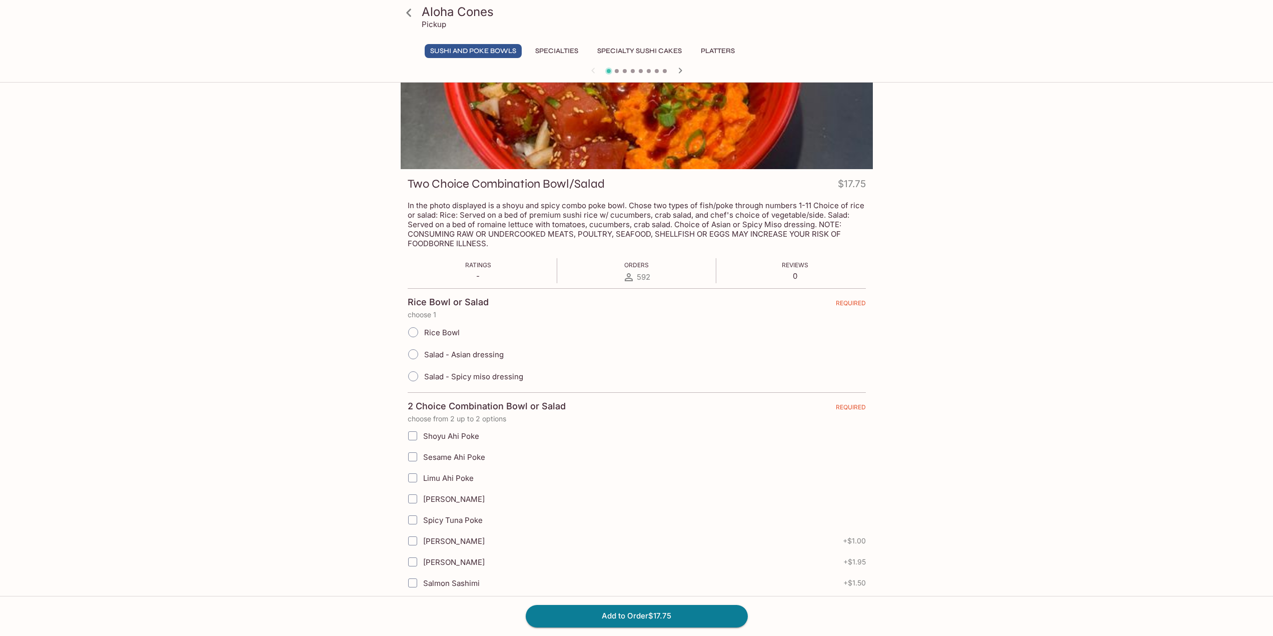
scroll to position [100, 0]
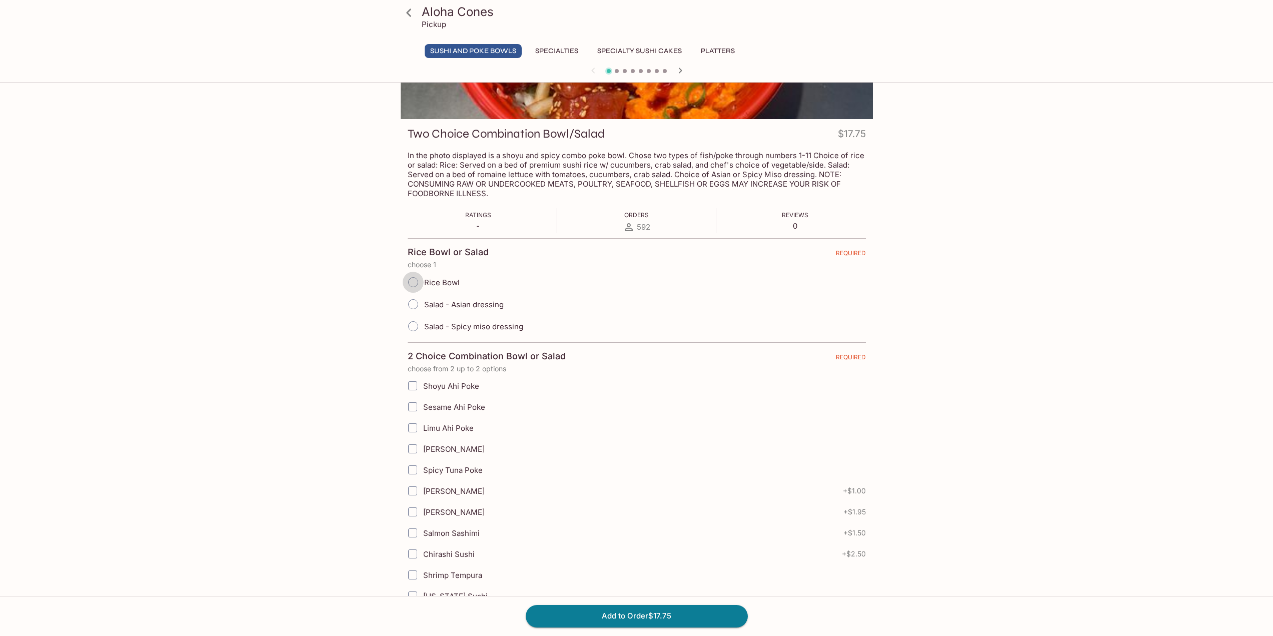
click at [412, 284] on input "Rice Bowl" at bounding box center [413, 282] width 21 height 21
radio input "true"
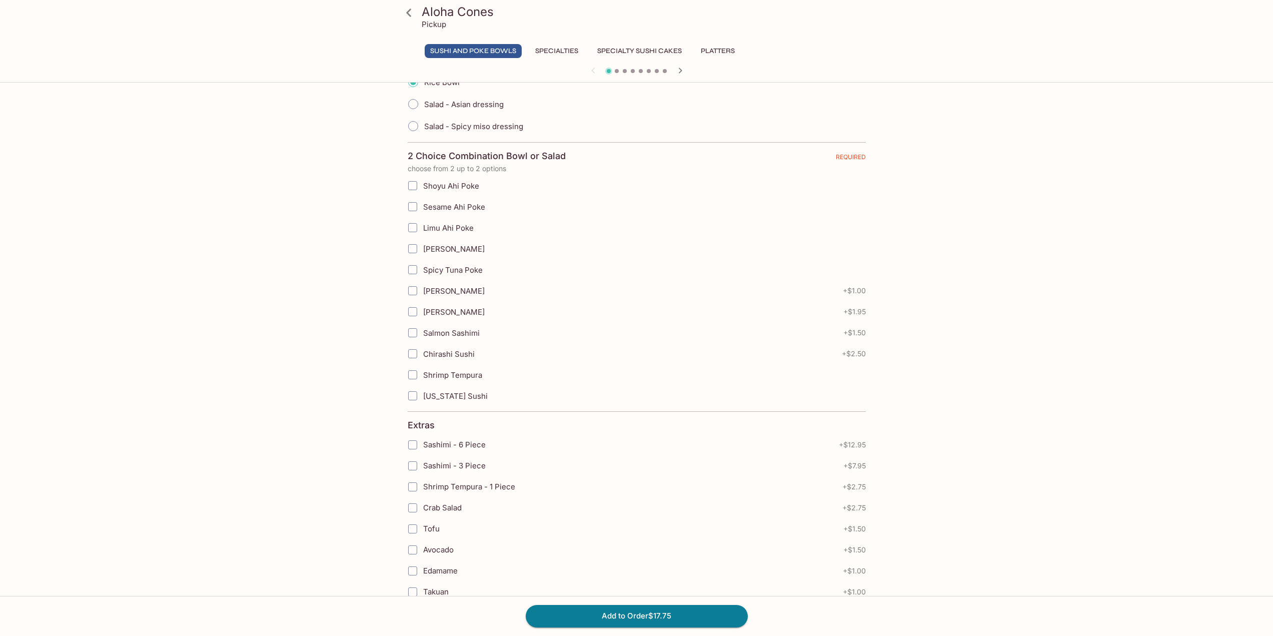
scroll to position [250, 0]
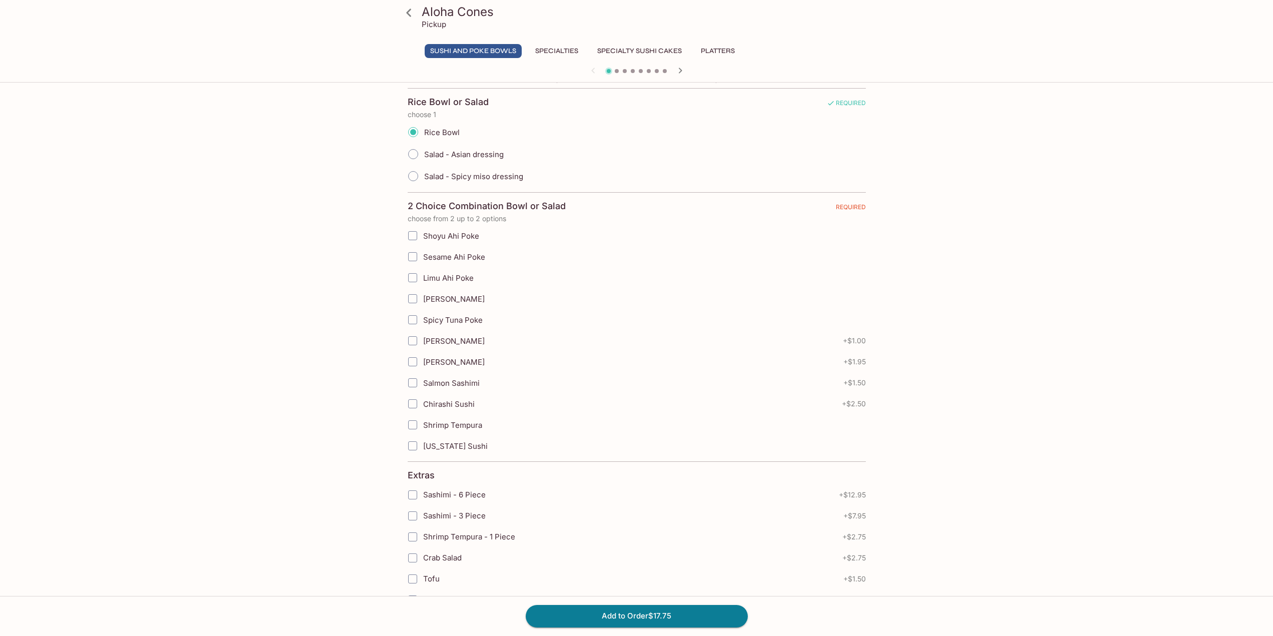
click at [412, 237] on input "Shoyu Ahi Poke" at bounding box center [413, 236] width 20 height 20
checkbox input "true"
click at [414, 381] on input "Salmon Sashimi" at bounding box center [413, 383] width 20 height 20
checkbox input "true"
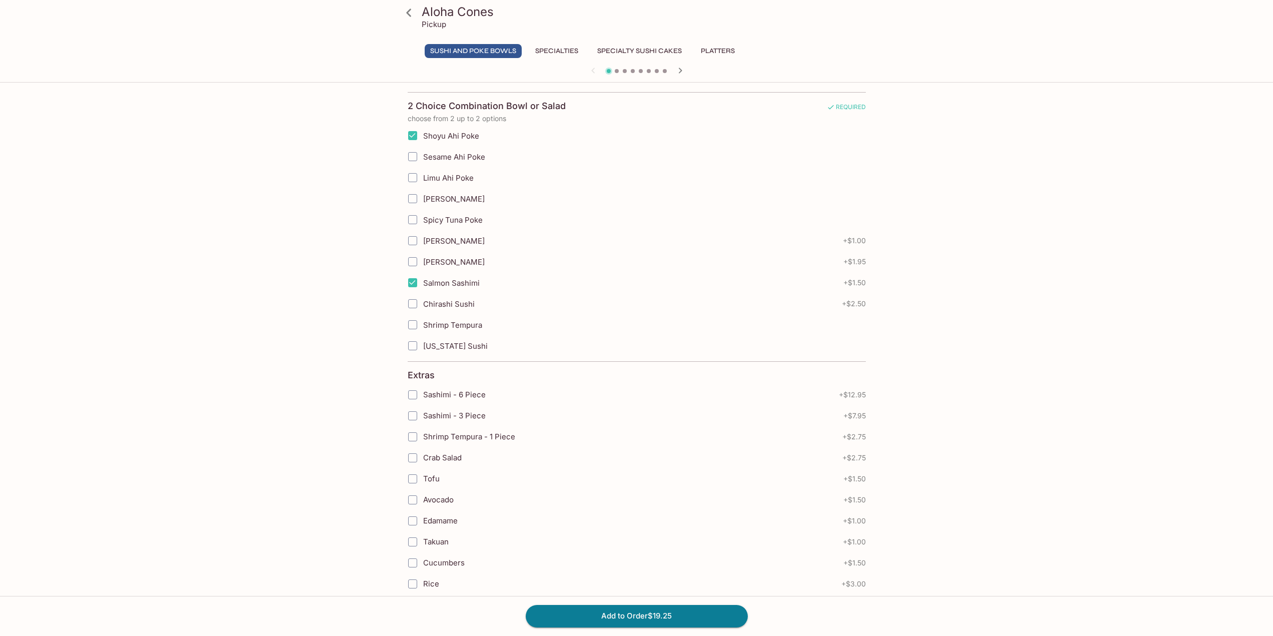
scroll to position [590, 0]
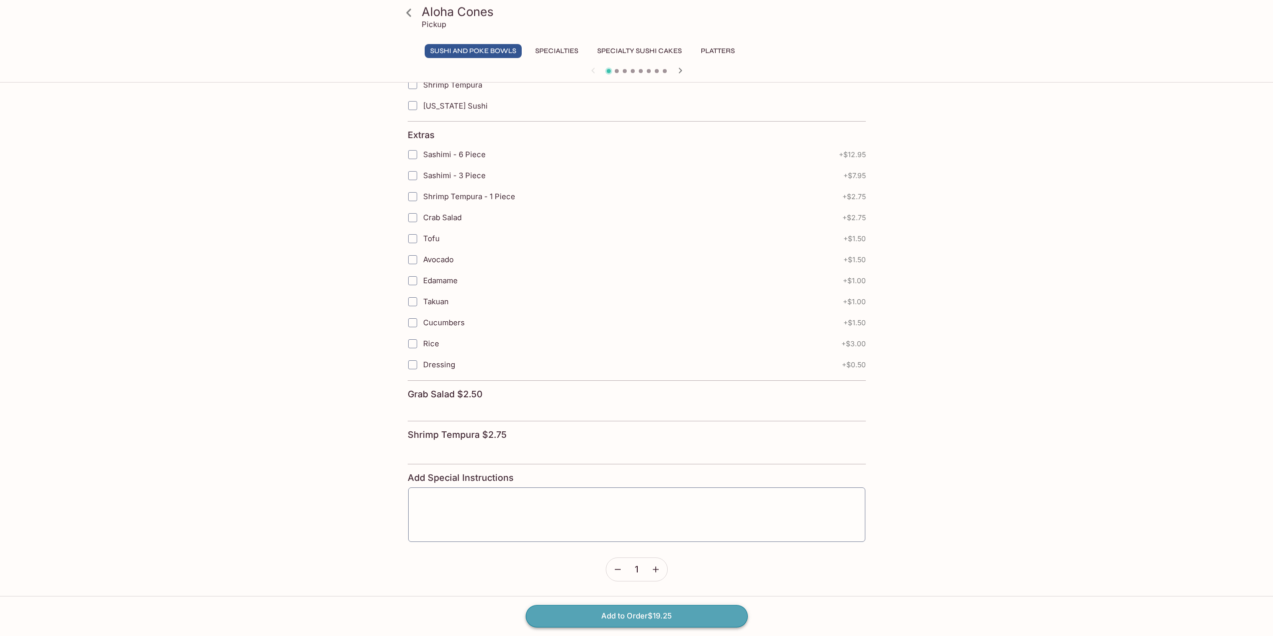
click at [583, 620] on button "Add to Order $19.25" at bounding box center [637, 616] width 222 height 22
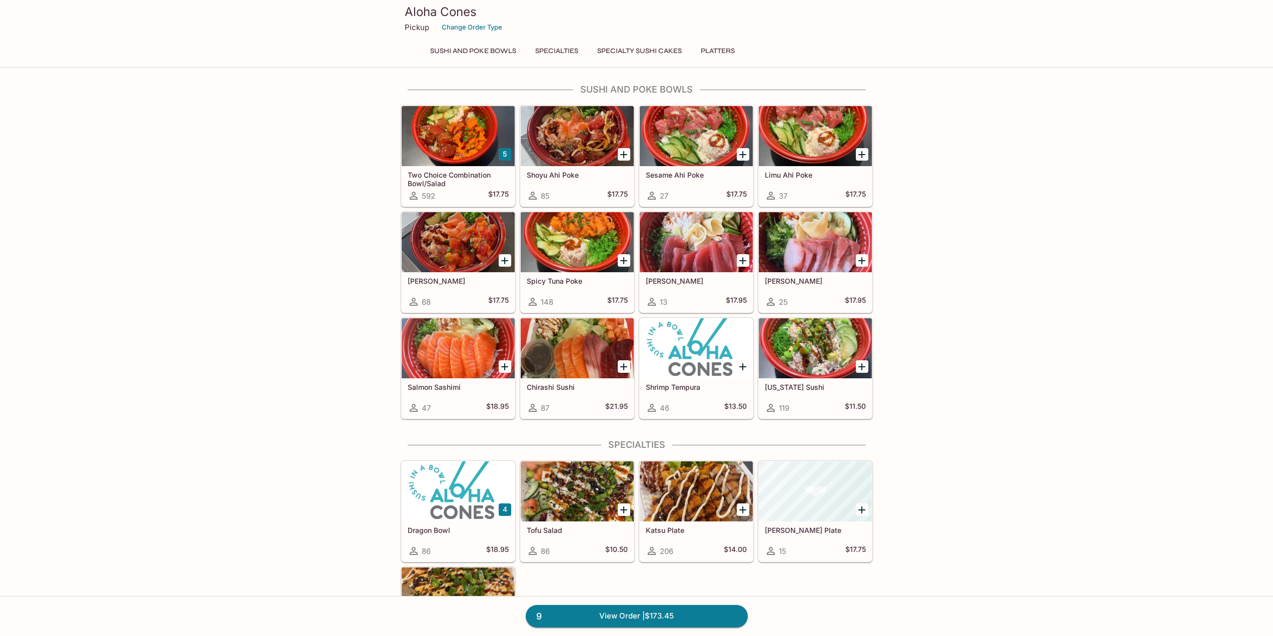
click at [452, 144] on div at bounding box center [458, 136] width 113 height 60
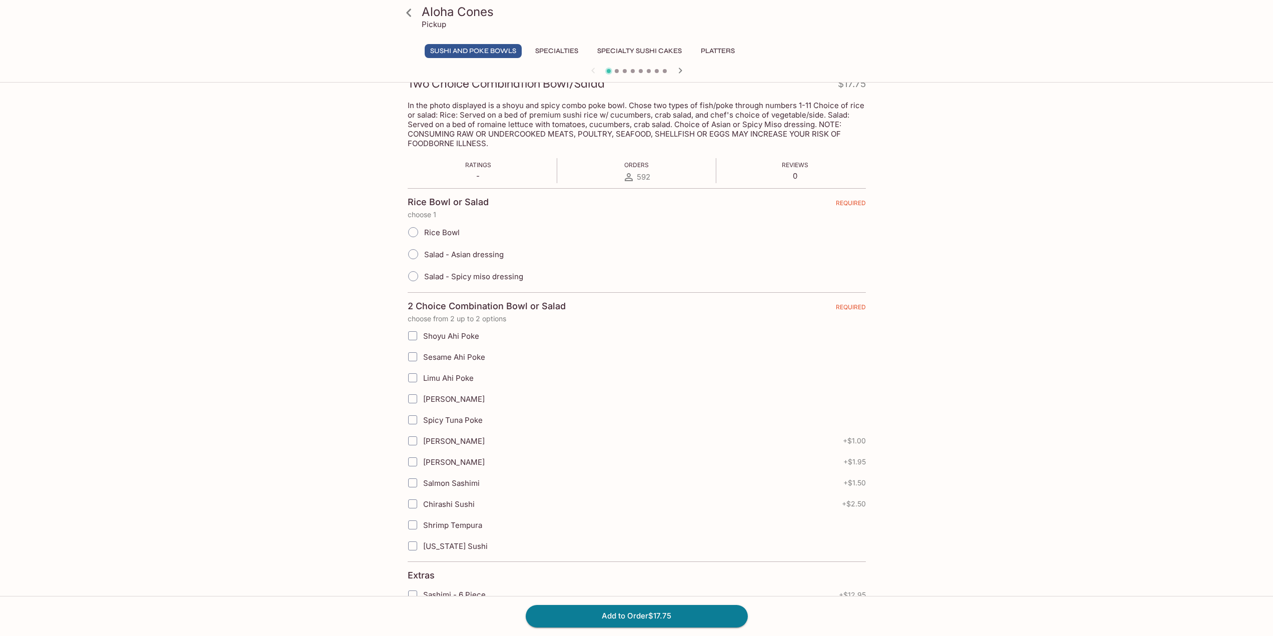
scroll to position [100, 0]
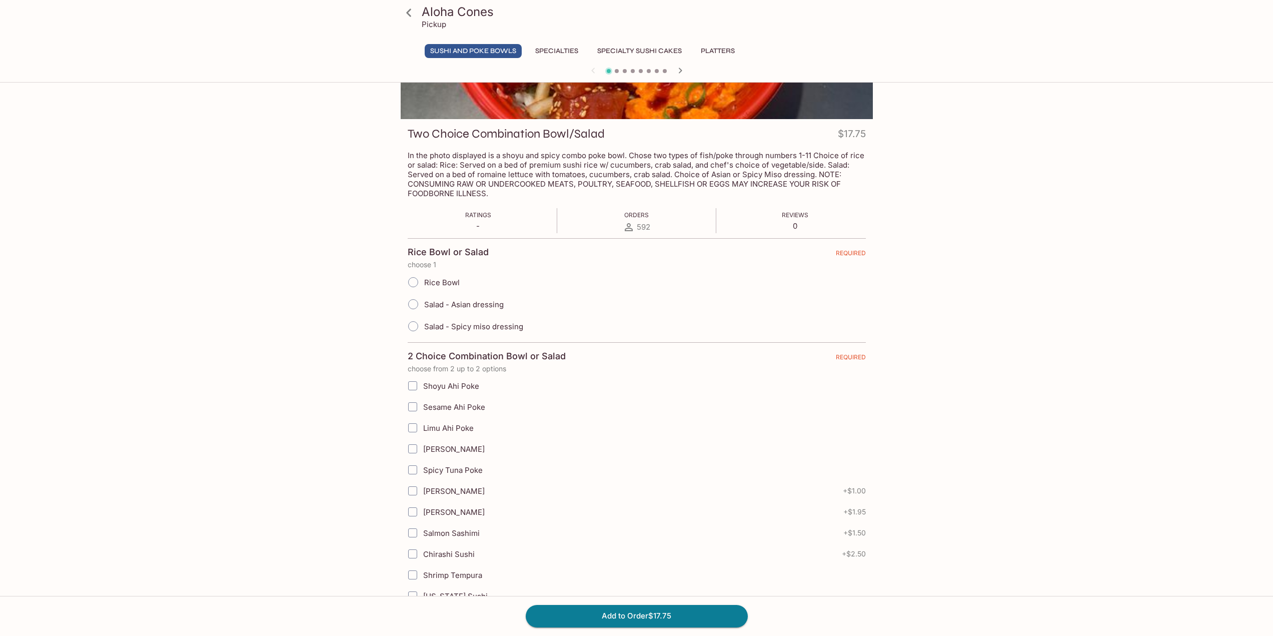
click at [411, 326] on input "Salad - Spicy miso dressing" at bounding box center [413, 326] width 21 height 21
click at [419, 329] on input "Salad - Spicy miso dressing" at bounding box center [413, 326] width 21 height 21
radio input "true"
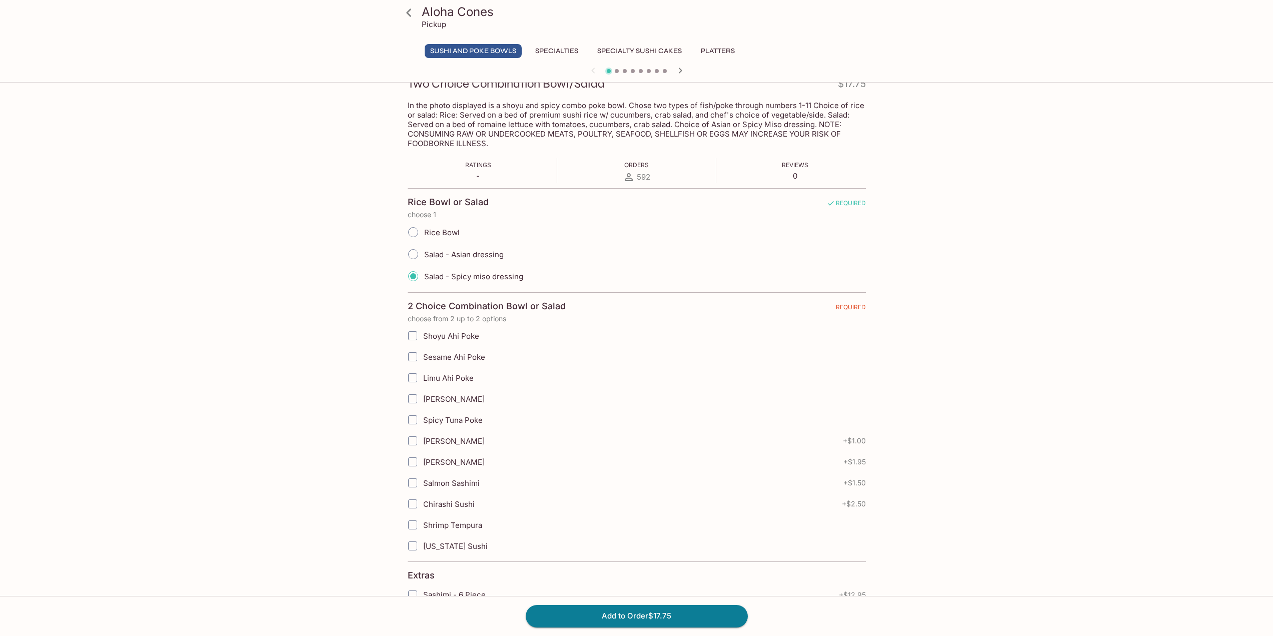
scroll to position [200, 0]
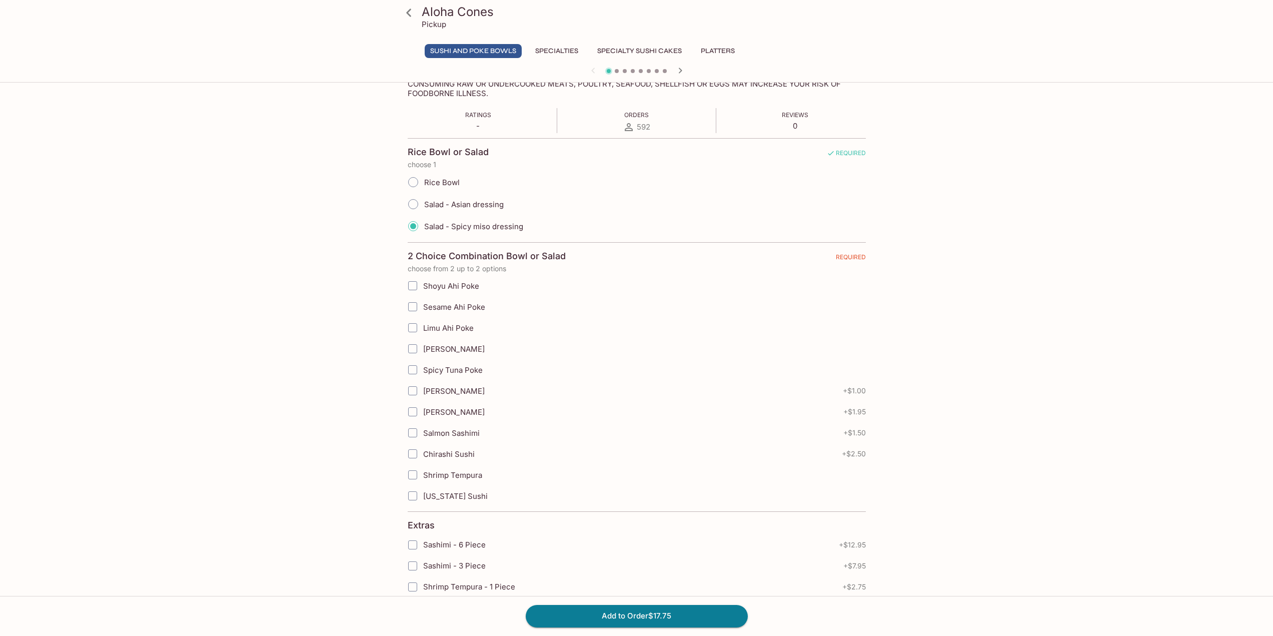
click at [410, 366] on input "Spicy Tuna Poke" at bounding box center [413, 370] width 20 height 20
checkbox input "true"
click at [414, 475] on input "Shrimp Tempura" at bounding box center [413, 475] width 20 height 20
checkbox input "true"
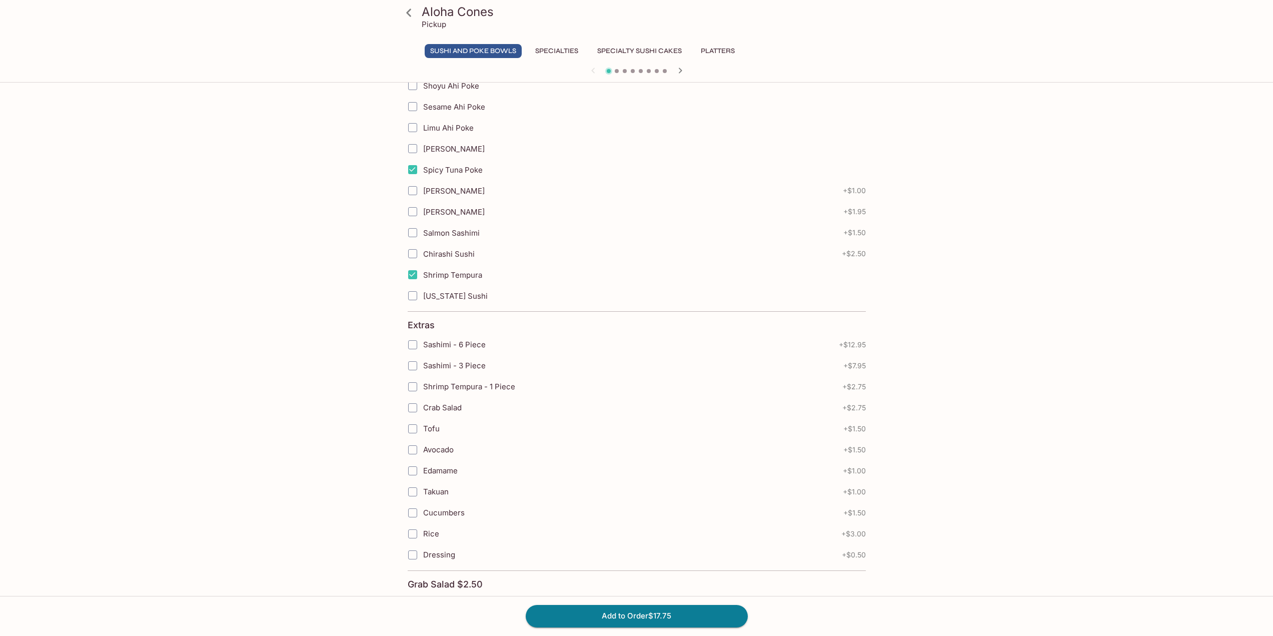
scroll to position [450, 0]
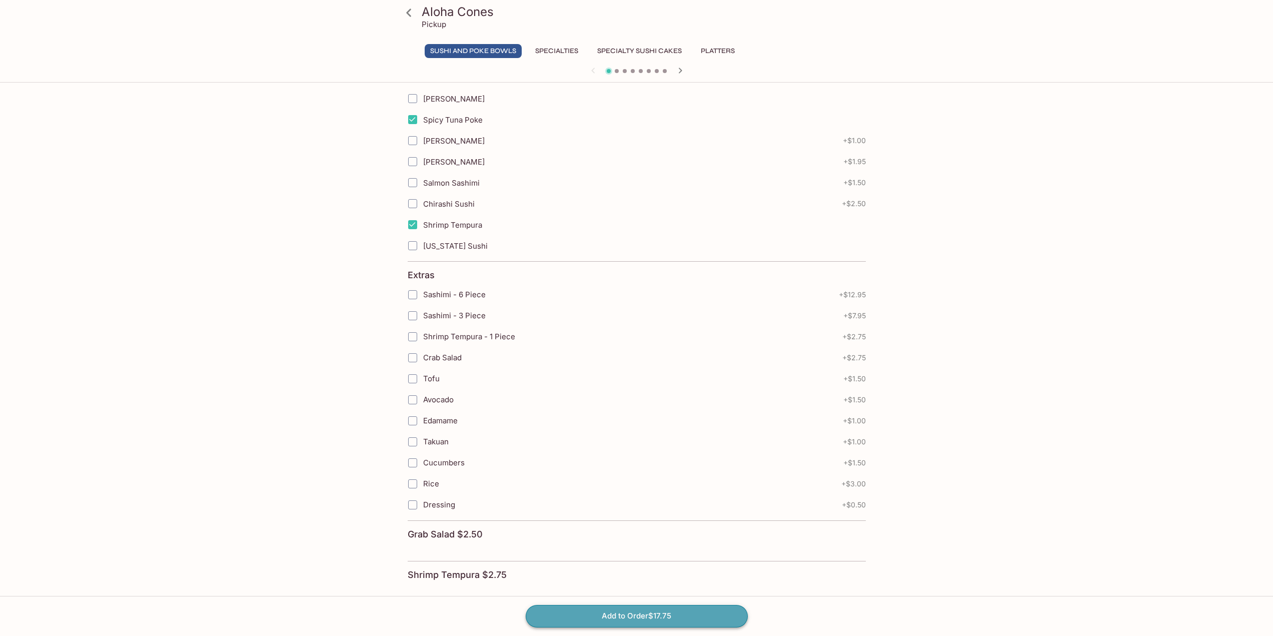
click at [565, 612] on button "Add to Order $17.75" at bounding box center [637, 616] width 222 height 22
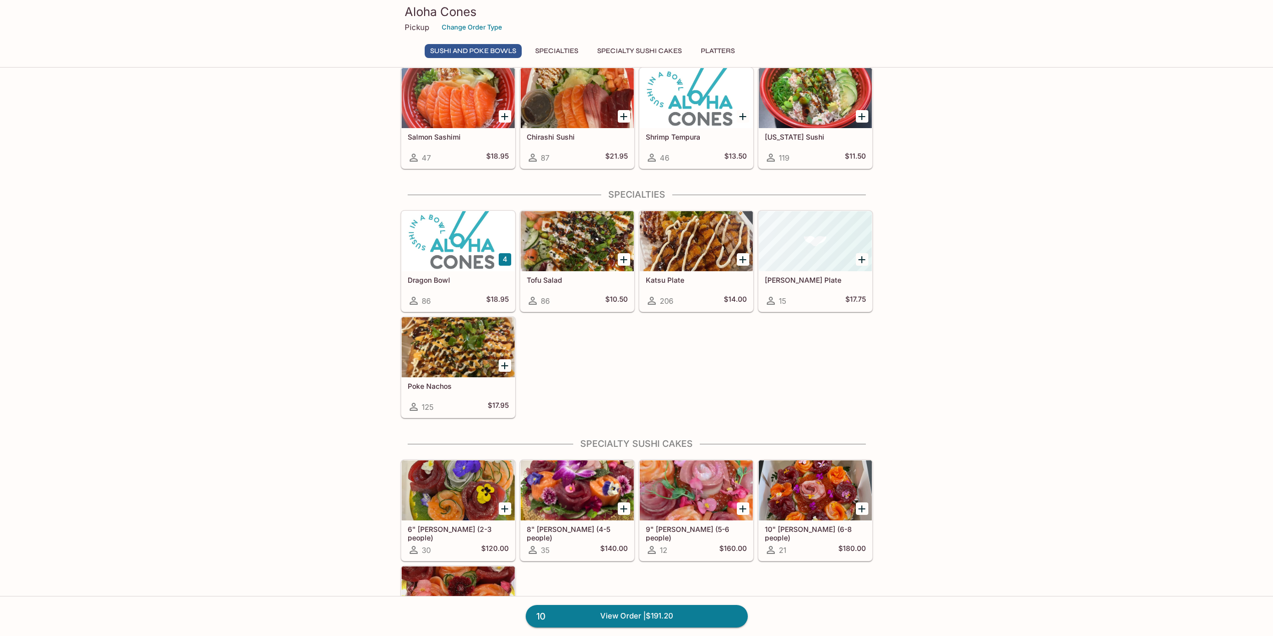
scroll to position [350, 0]
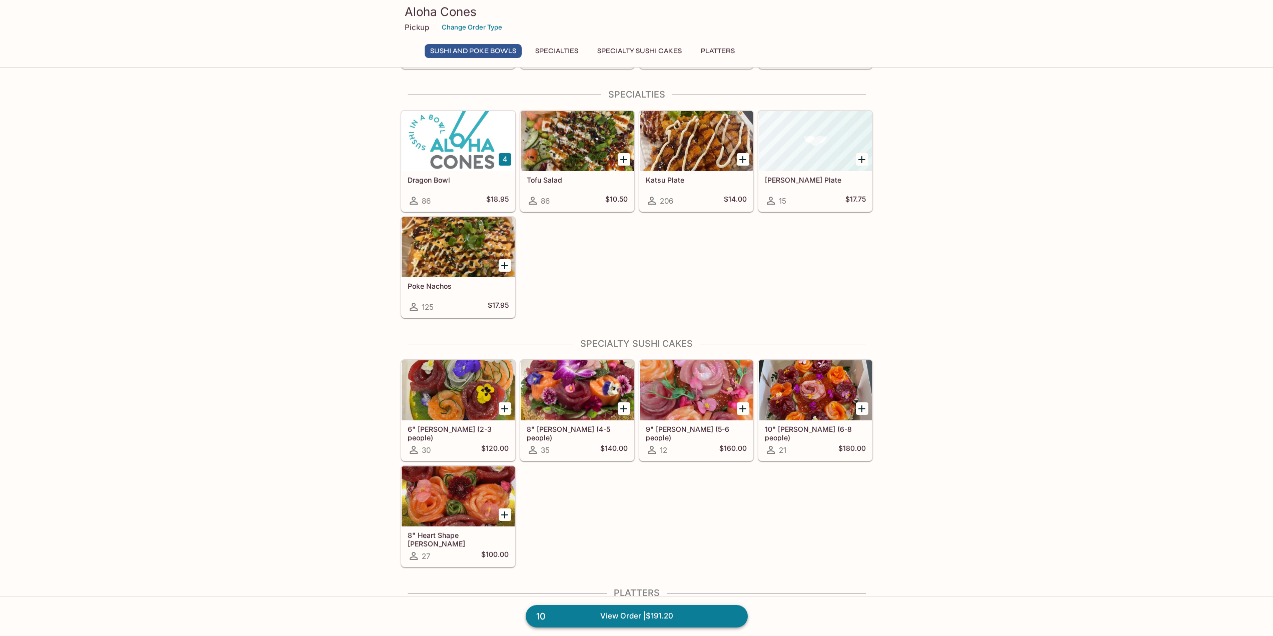
click at [620, 611] on link "10 View Order | $191.20" at bounding box center [637, 616] width 222 height 22
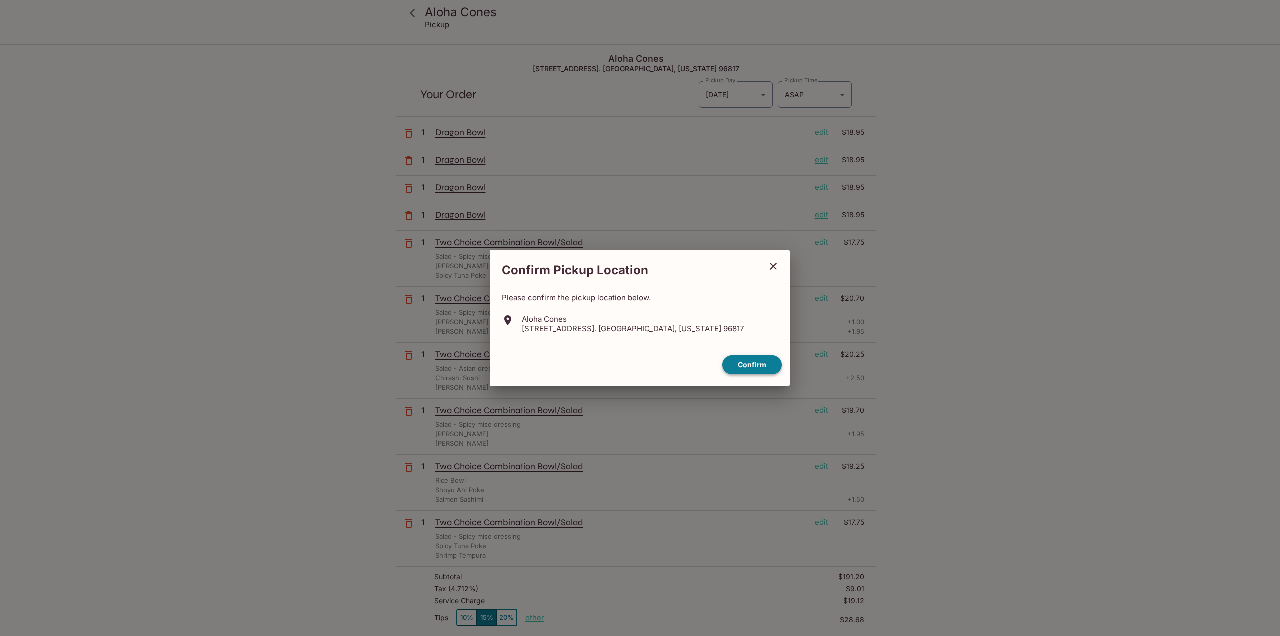
click at [751, 364] on button "Confirm" at bounding box center [753, 365] width 60 height 20
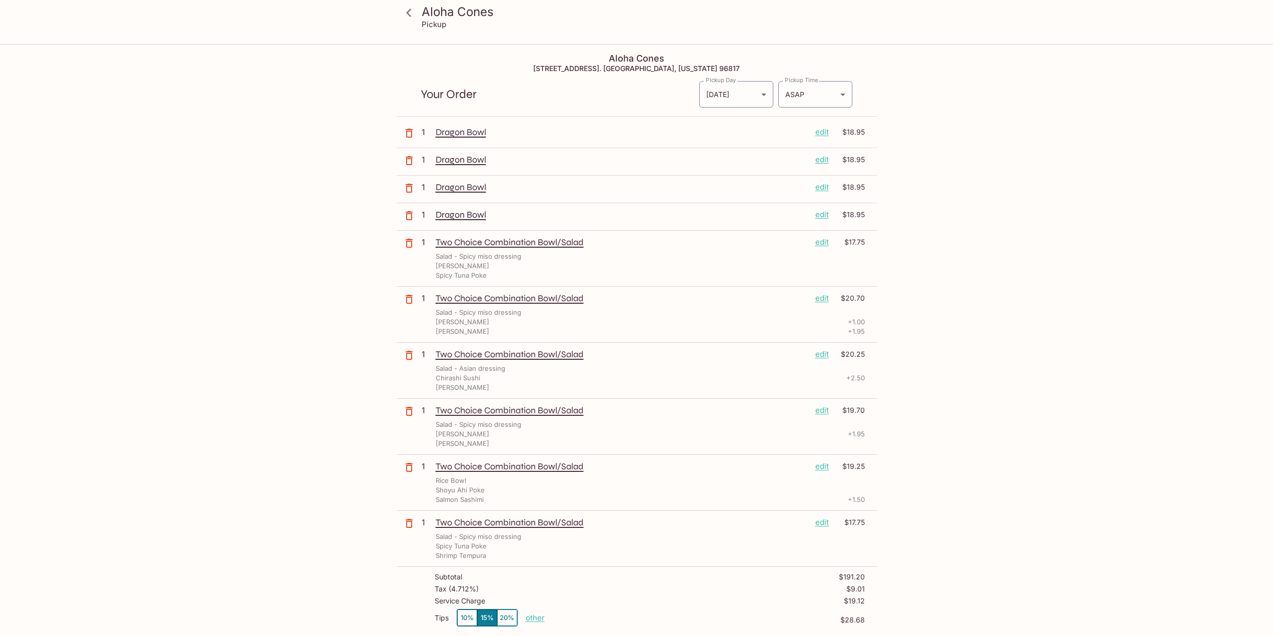
click at [820, 215] on p "edit" at bounding box center [822, 214] width 14 height 11
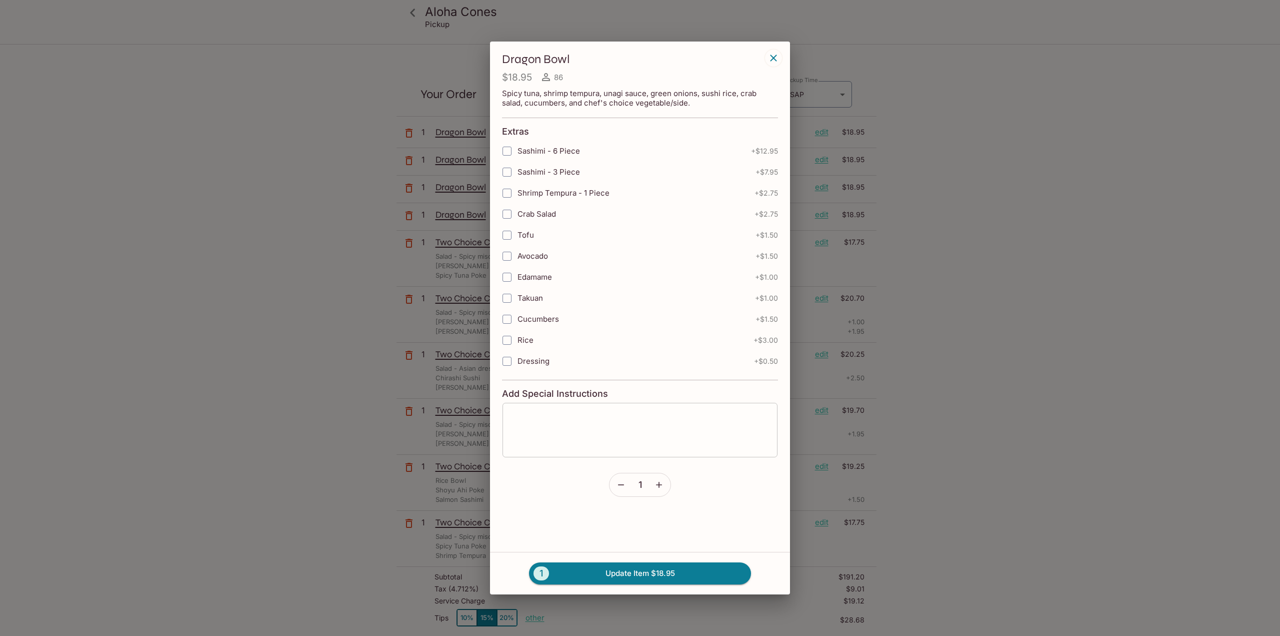
click at [591, 441] on textarea at bounding box center [640, 430] width 261 height 38
type textarea "n"
type textarea "No Unagi Sauce"
click at [613, 580] on button "1 Update Item $18.95" at bounding box center [640, 573] width 222 height 22
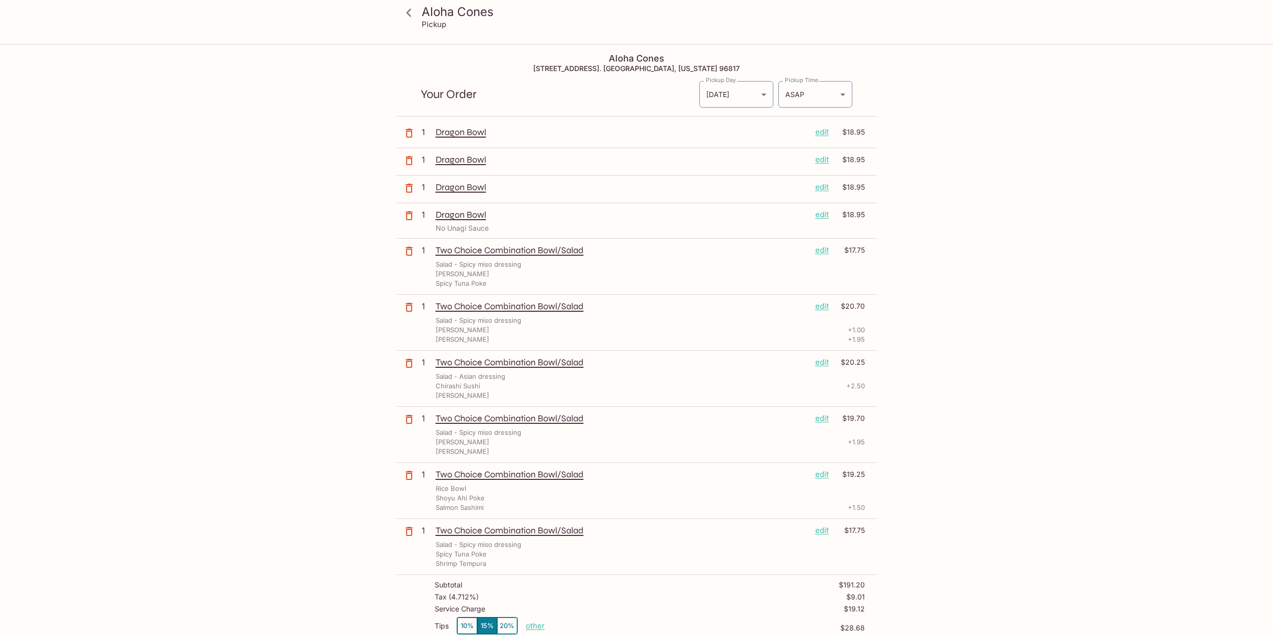
click at [409, 13] on icon at bounding box center [409, 13] width 18 height 18
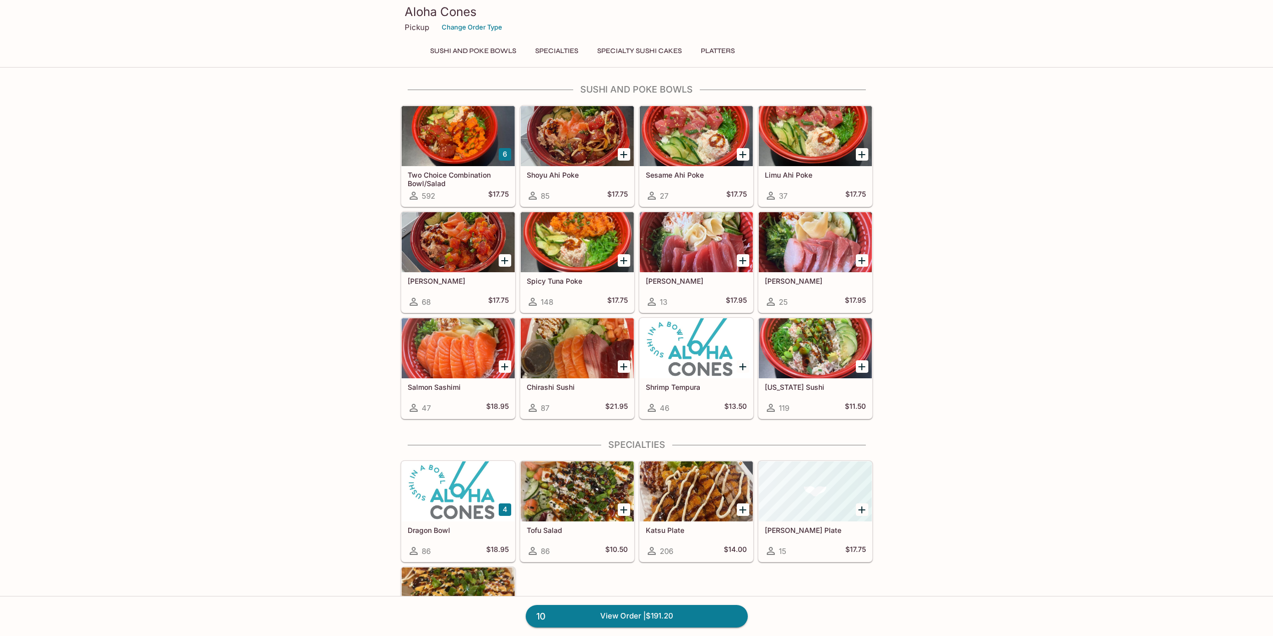
click at [471, 147] on div at bounding box center [458, 136] width 113 height 60
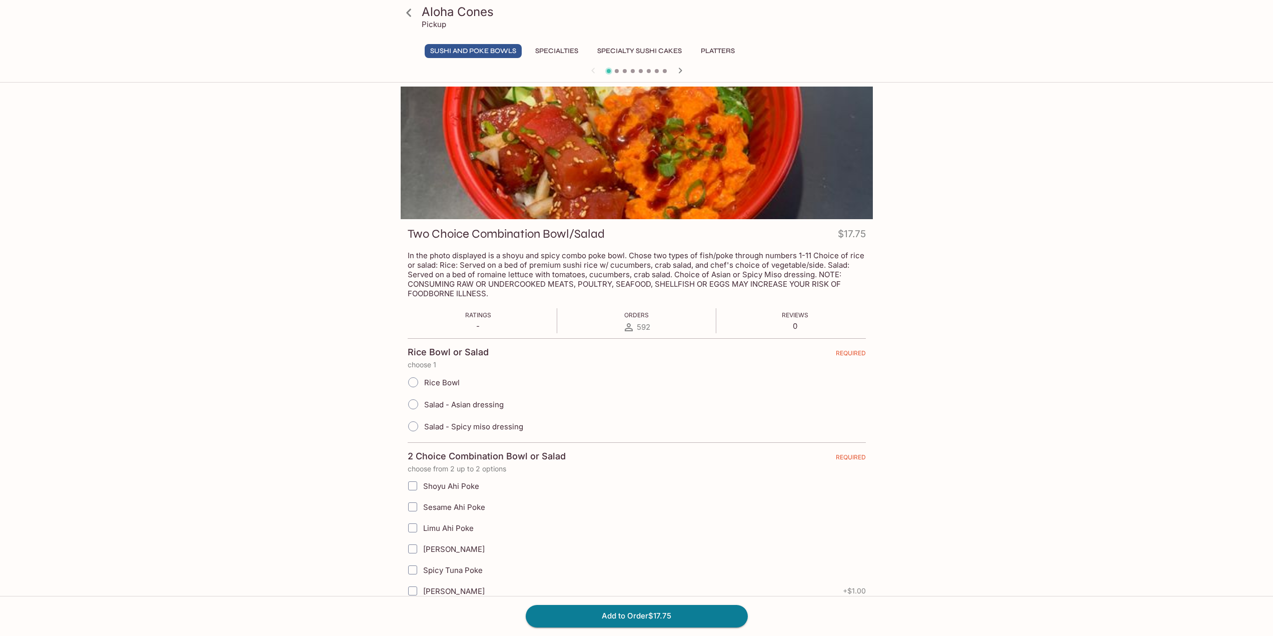
click at [412, 16] on icon at bounding box center [409, 13] width 18 height 18
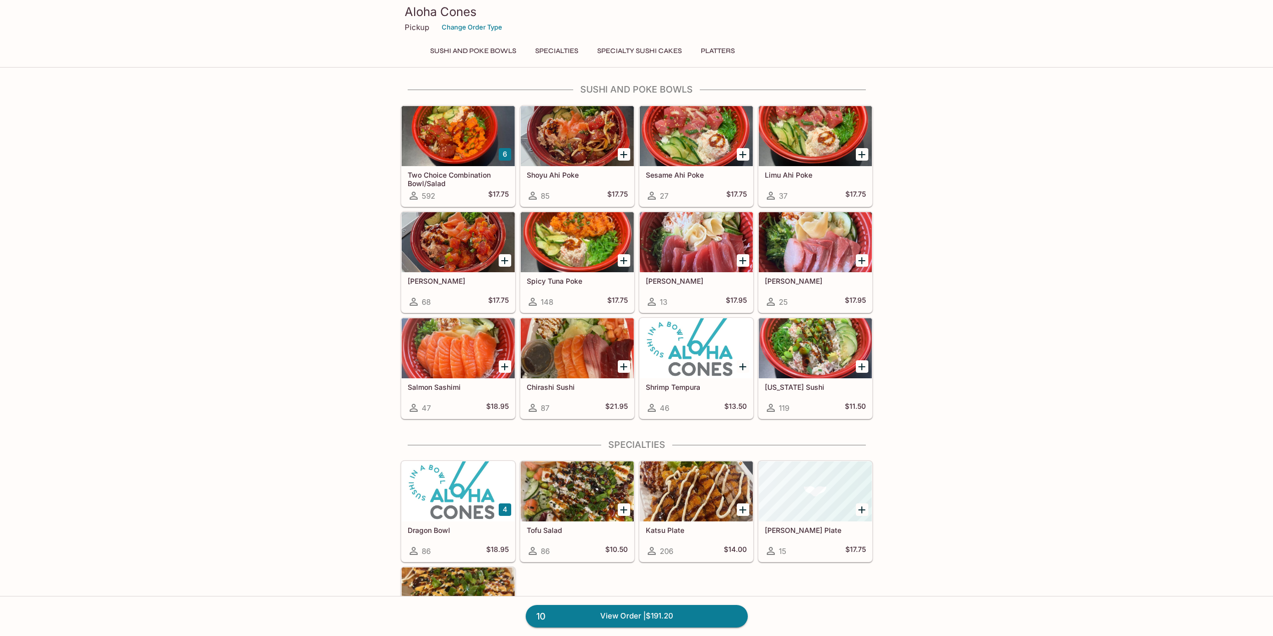
click at [461, 346] on div at bounding box center [458, 348] width 113 height 60
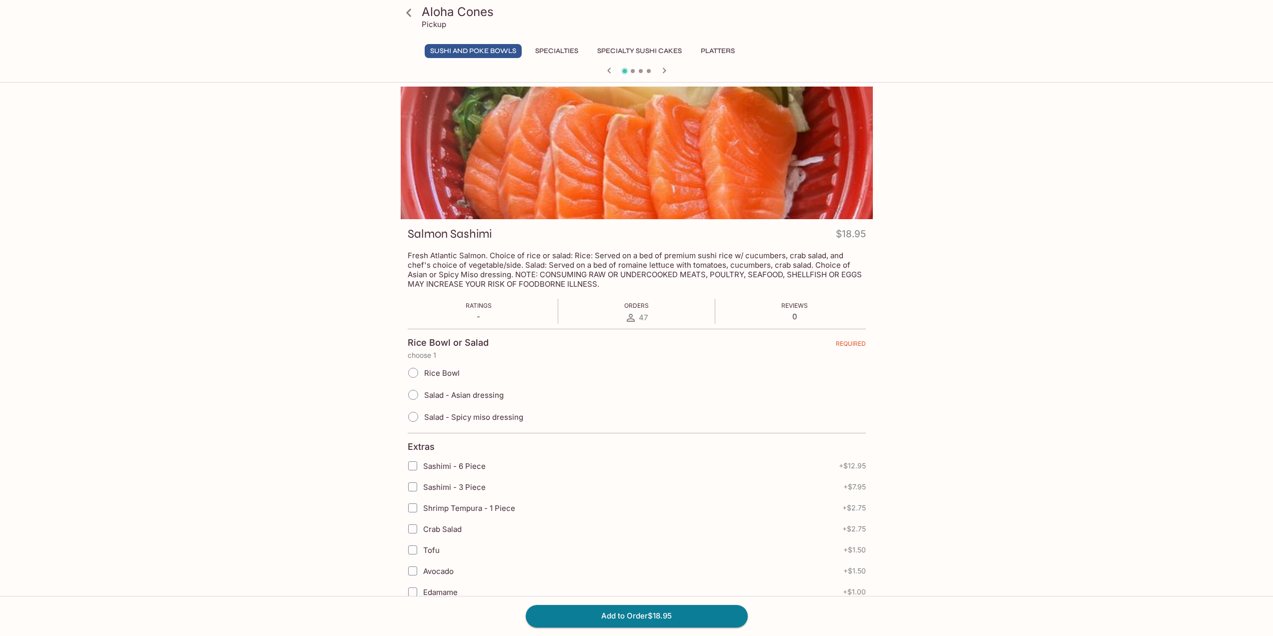
click at [415, 375] on input "Rice Bowl" at bounding box center [413, 372] width 21 height 21
click at [418, 373] on input "Rice Bowl" at bounding box center [413, 372] width 21 height 21
click at [408, 375] on input "Rice Bowl" at bounding box center [413, 372] width 21 height 21
radio input "true"
click at [607, 617] on button "Add to Order $18.95" at bounding box center [637, 616] width 222 height 22
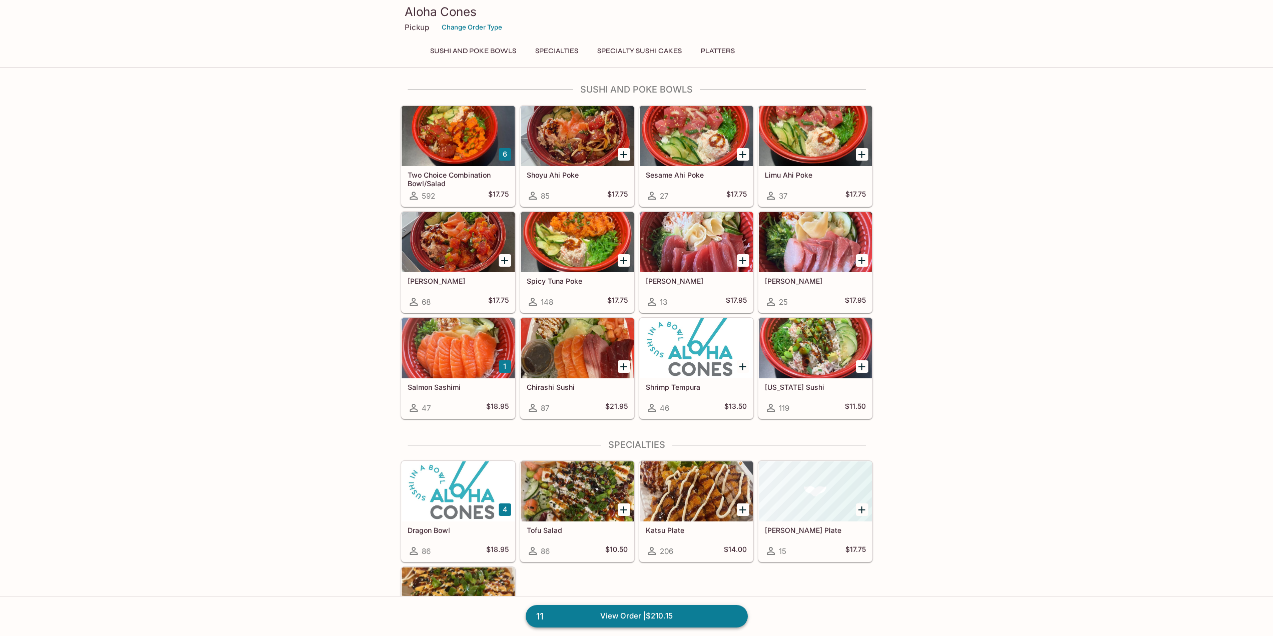
click at [629, 622] on link "11 View Order | $210.15" at bounding box center [637, 616] width 222 height 22
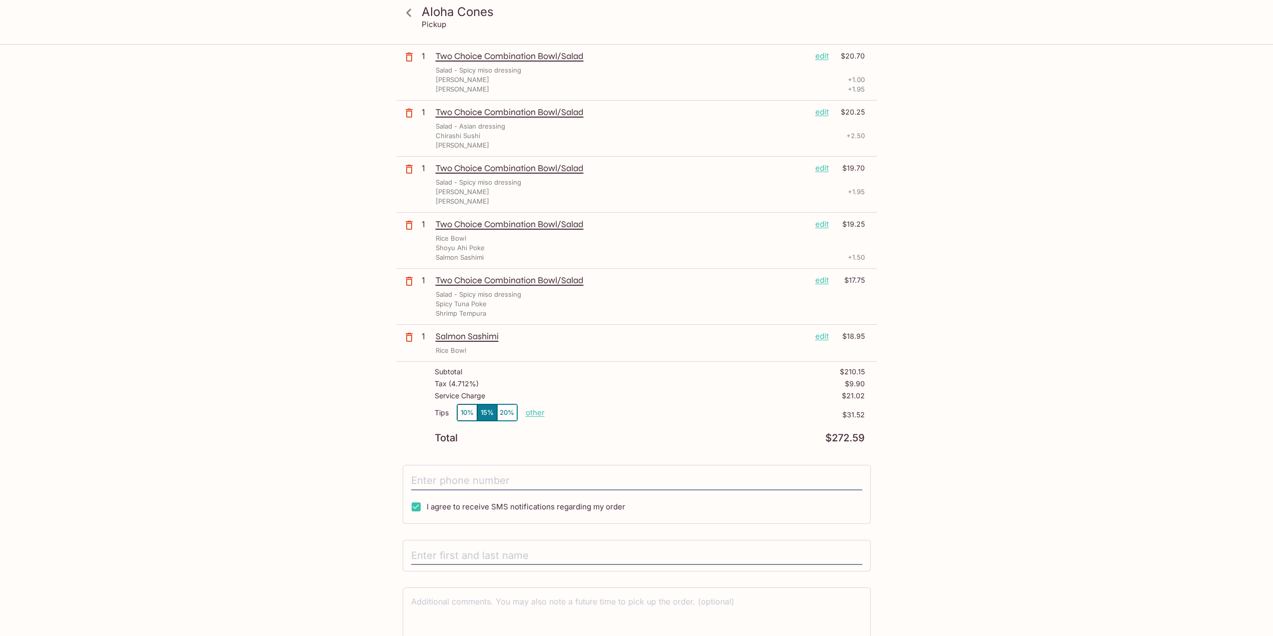
scroll to position [295, 0]
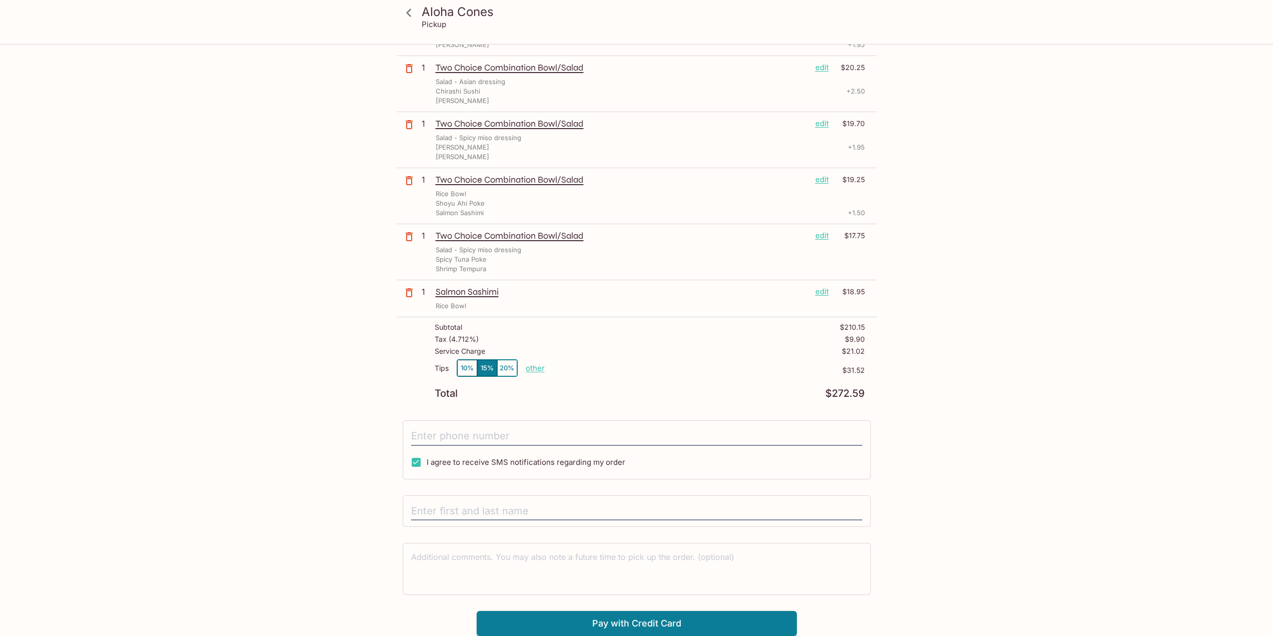
click at [464, 369] on button "10%" at bounding box center [467, 368] width 20 height 17
click at [486, 368] on button "15%" at bounding box center [487, 368] width 20 height 17
click at [470, 370] on button "10%" at bounding box center [467, 368] width 20 height 17
click at [467, 433] on input "tel" at bounding box center [636, 436] width 451 height 19
type input "[PHONE_NUMBER]"
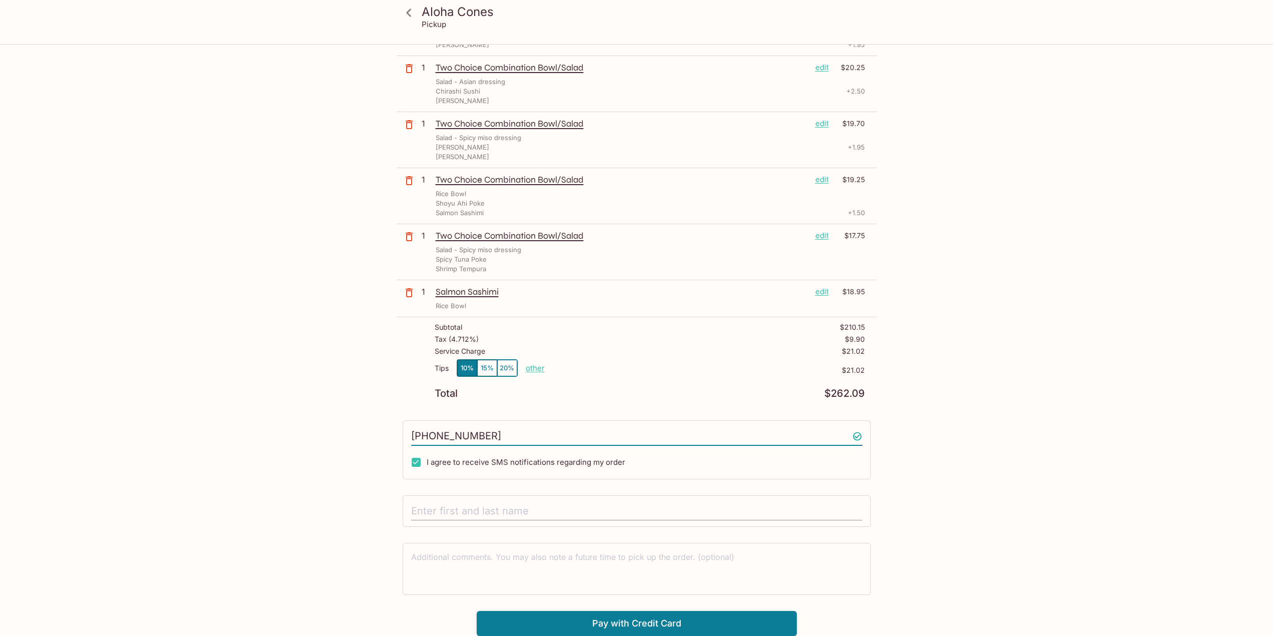
click at [465, 505] on input "text" at bounding box center [636, 511] width 451 height 19
type input "[PERSON_NAME]"
click at [566, 581] on textarea at bounding box center [636, 568] width 451 height 35
click at [421, 584] on textarea at bounding box center [636, 568] width 451 height 35
click at [328, 592] on div "Aloha Cones Pickup Aloha Cones [STREET_ADDRESS]. [GEOGRAPHIC_DATA], [US_STATE] …" at bounding box center [637, 192] width 640 height 885
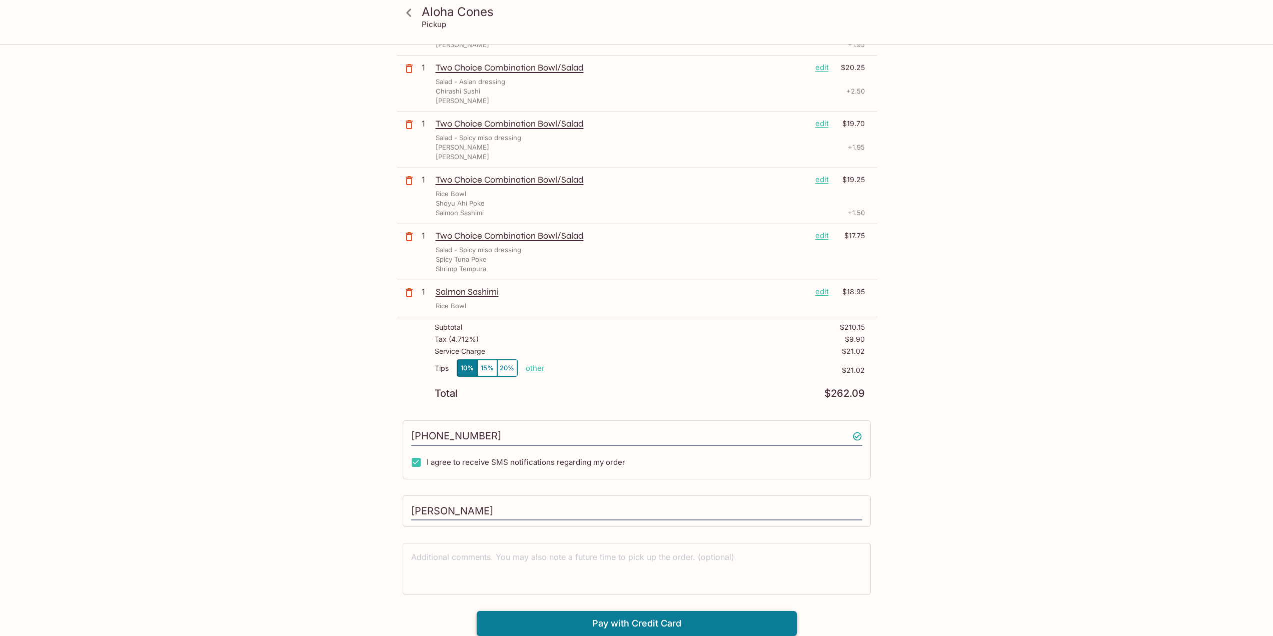
click at [503, 625] on button "Pay with Credit Card" at bounding box center [637, 623] width 320 height 25
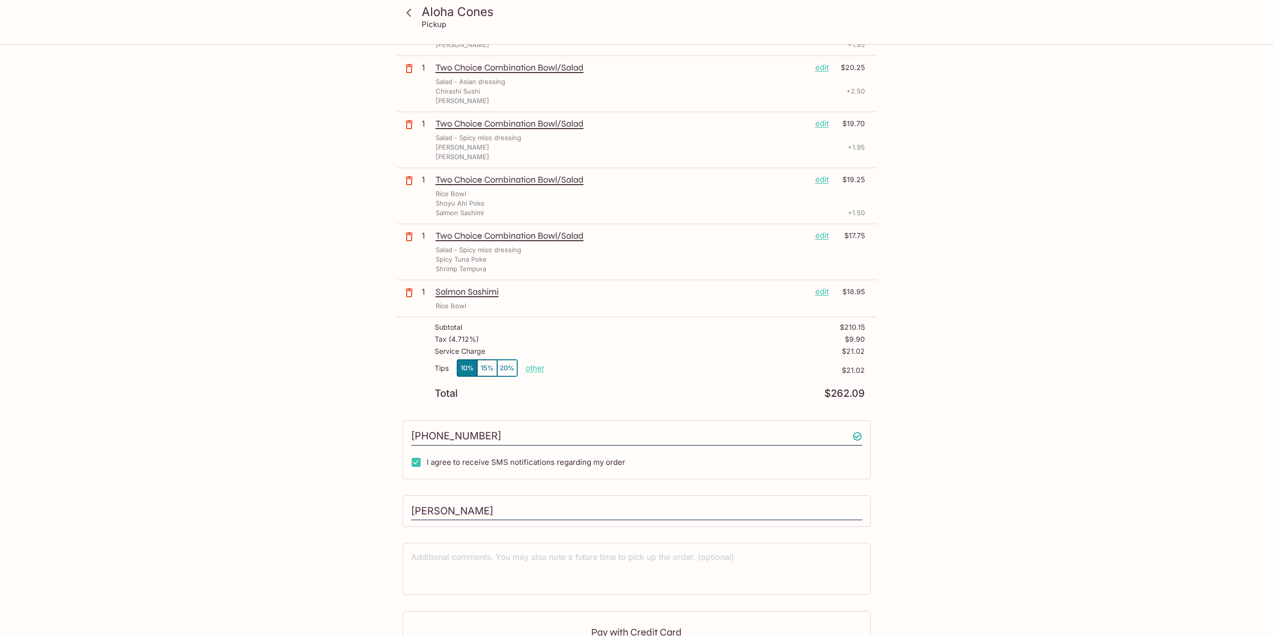
scroll to position [445, 0]
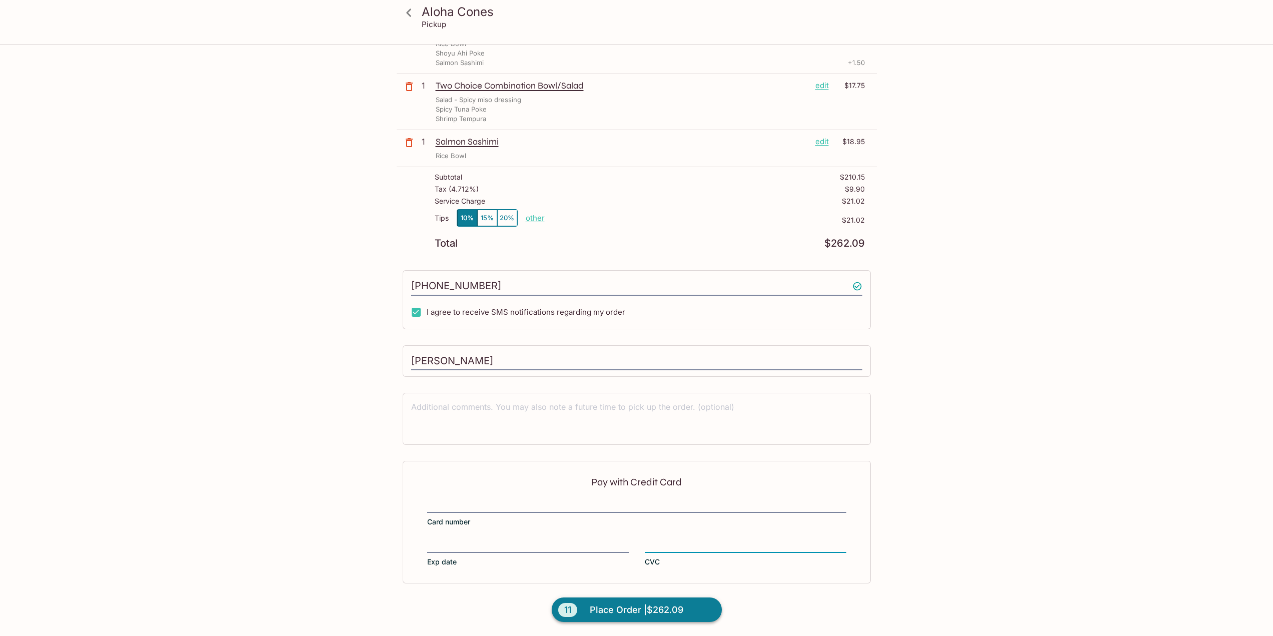
click at [595, 617] on span "Place Order | $262.09" at bounding box center [637, 610] width 94 height 16
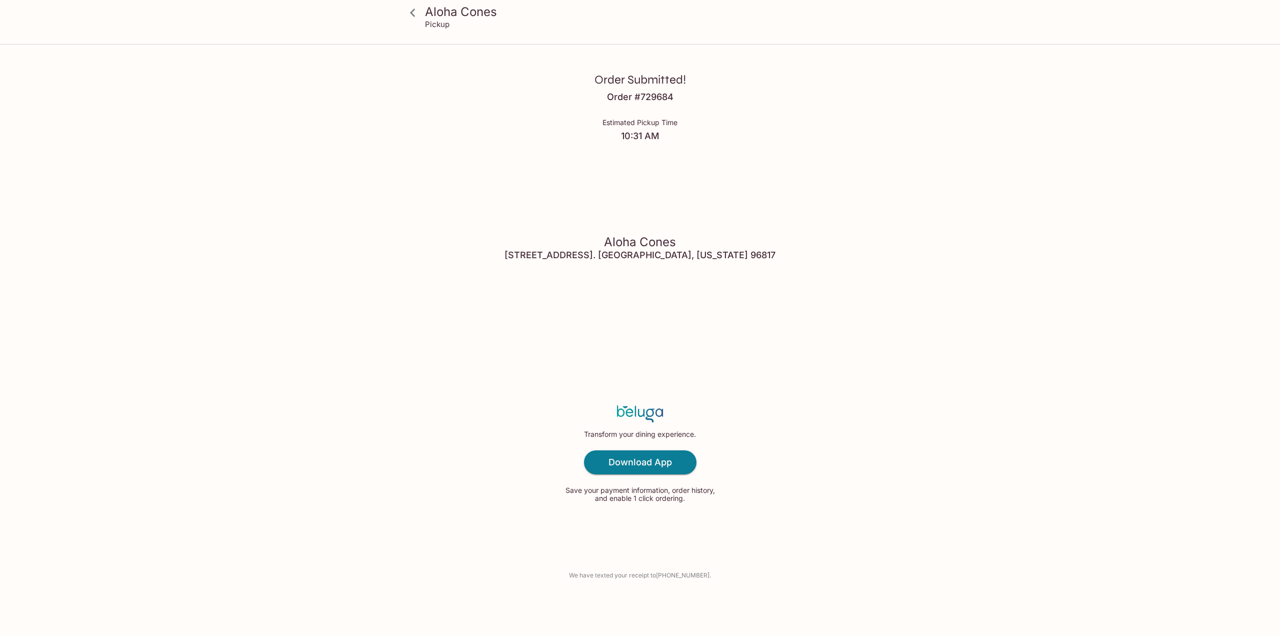
click at [632, 502] on p "Save your payment information, order history, and enable 1 click ordering." at bounding box center [640, 494] width 155 height 16
click at [633, 573] on p "We have texted your receipt to [PHONE_NUMBER] ." at bounding box center [640, 575] width 142 height 10
click at [678, 577] on p "We have texted your receipt to [PHONE_NUMBER] ." at bounding box center [640, 575] width 142 height 10
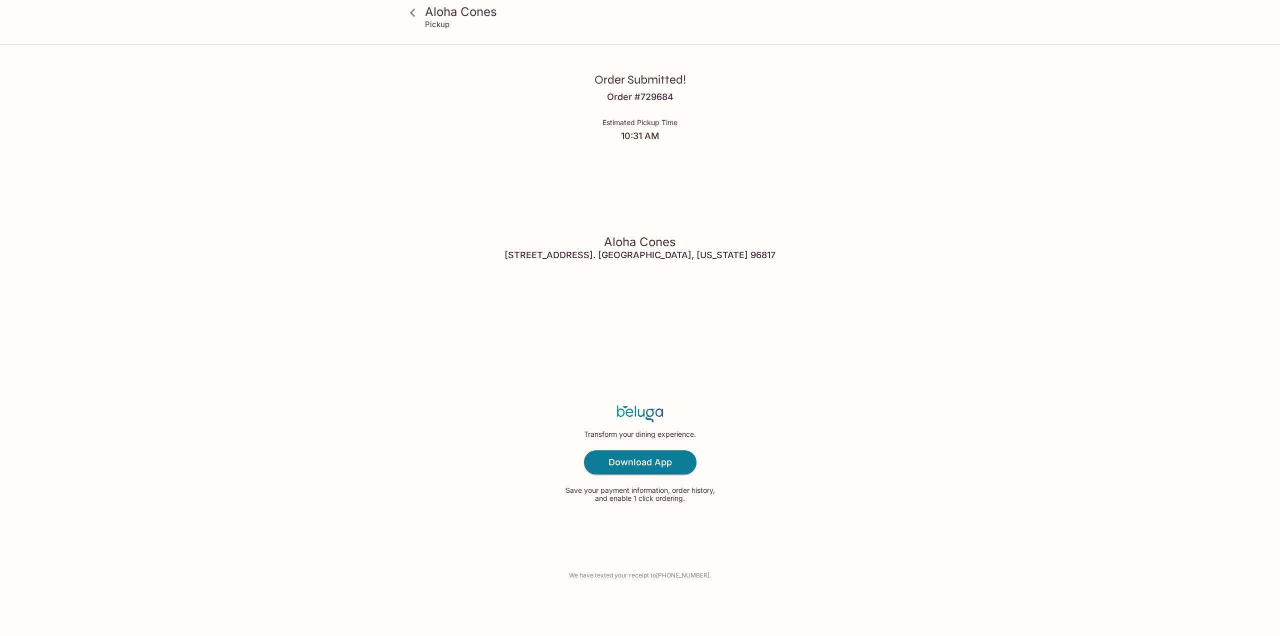
click at [655, 569] on div "Transform your dining experience. Download App Save your payment information, o…" at bounding box center [640, 454] width 155 height 234
click at [408, 15] on icon at bounding box center [413, 13] width 18 height 18
